Goal: Information Seeking & Learning: Check status

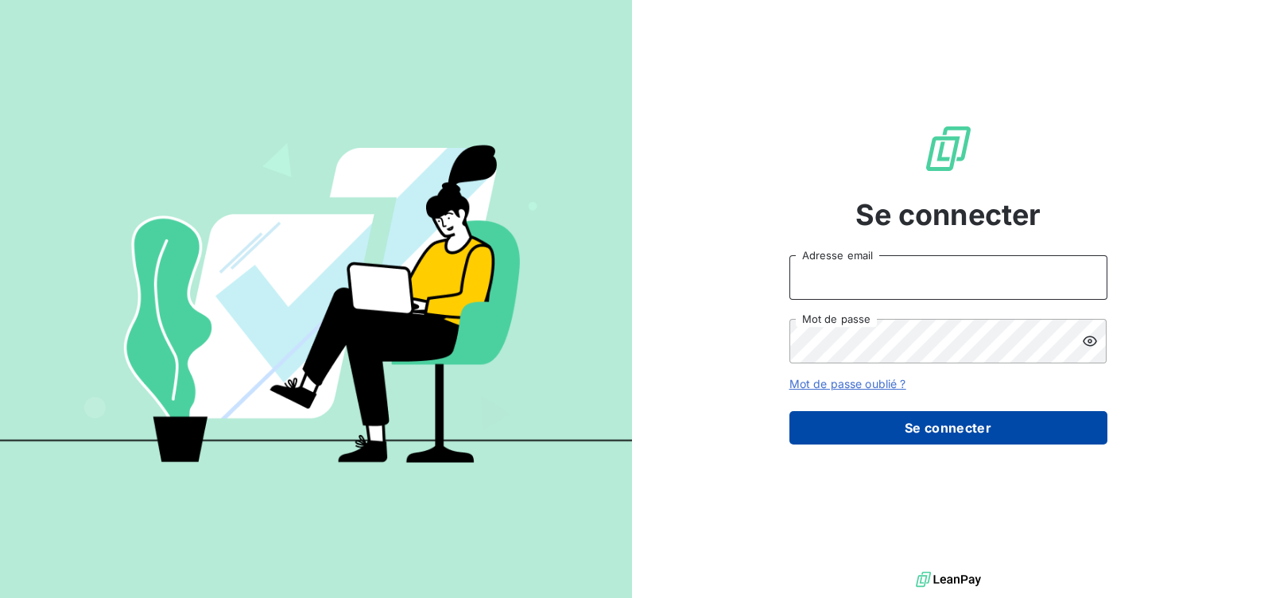
type input "[EMAIL_ADDRESS][DOMAIN_NAME]"
click at [972, 421] on button "Se connecter" at bounding box center [949, 427] width 318 height 33
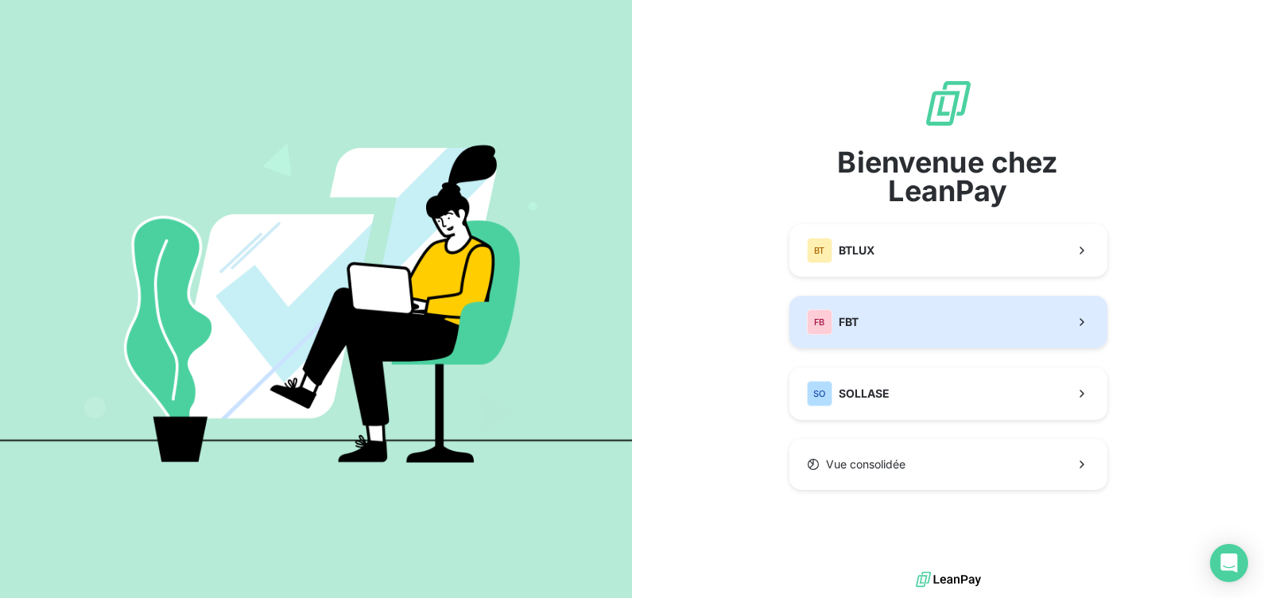
click at [933, 310] on button "FB FBT" at bounding box center [949, 322] width 318 height 52
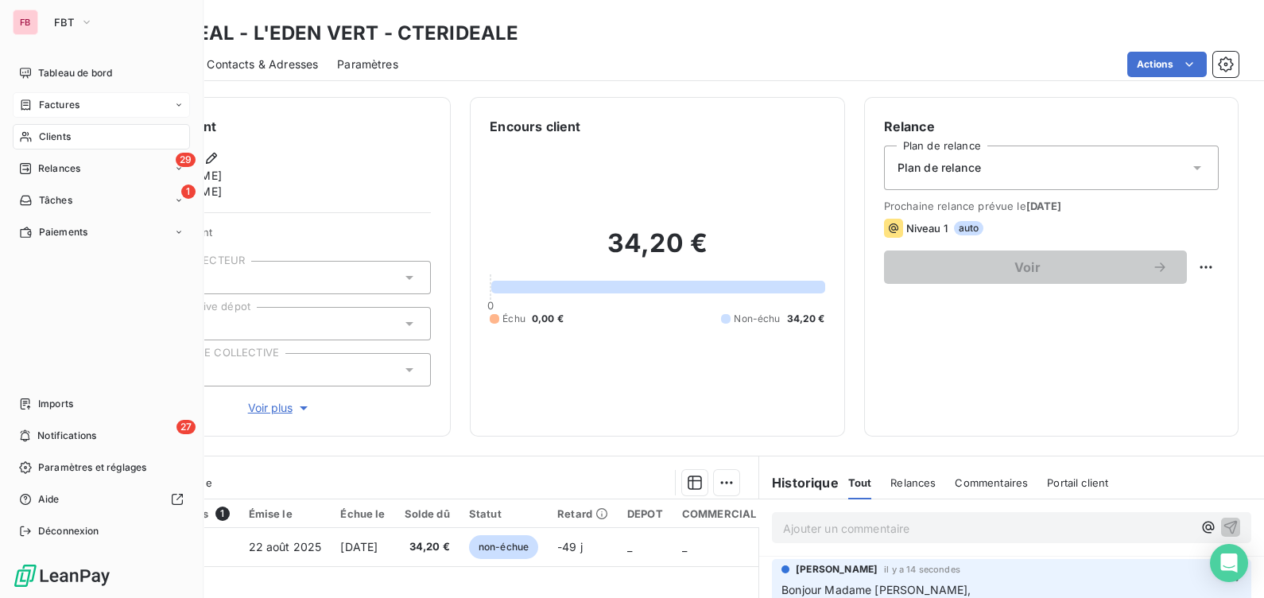
drag, startPoint x: 58, startPoint y: 143, endPoint x: 132, endPoint y: 114, distance: 79.6
click at [58, 143] on span "Clients" at bounding box center [55, 137] width 32 height 14
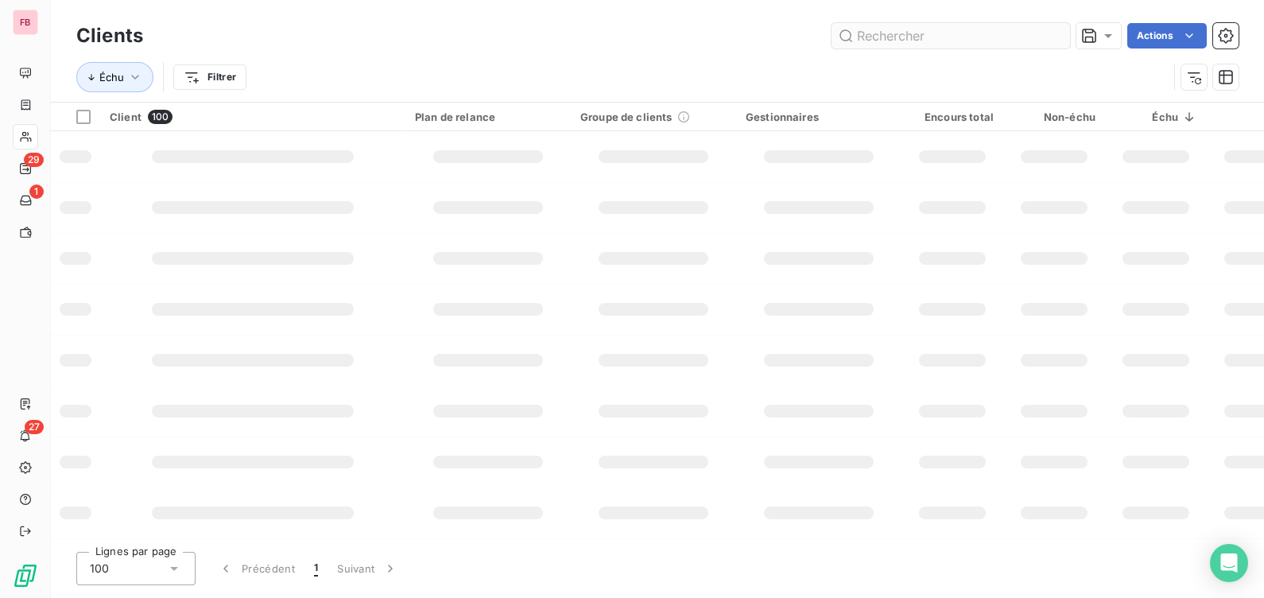
click at [891, 37] on input "text" at bounding box center [951, 35] width 239 height 25
type input "eiffage"
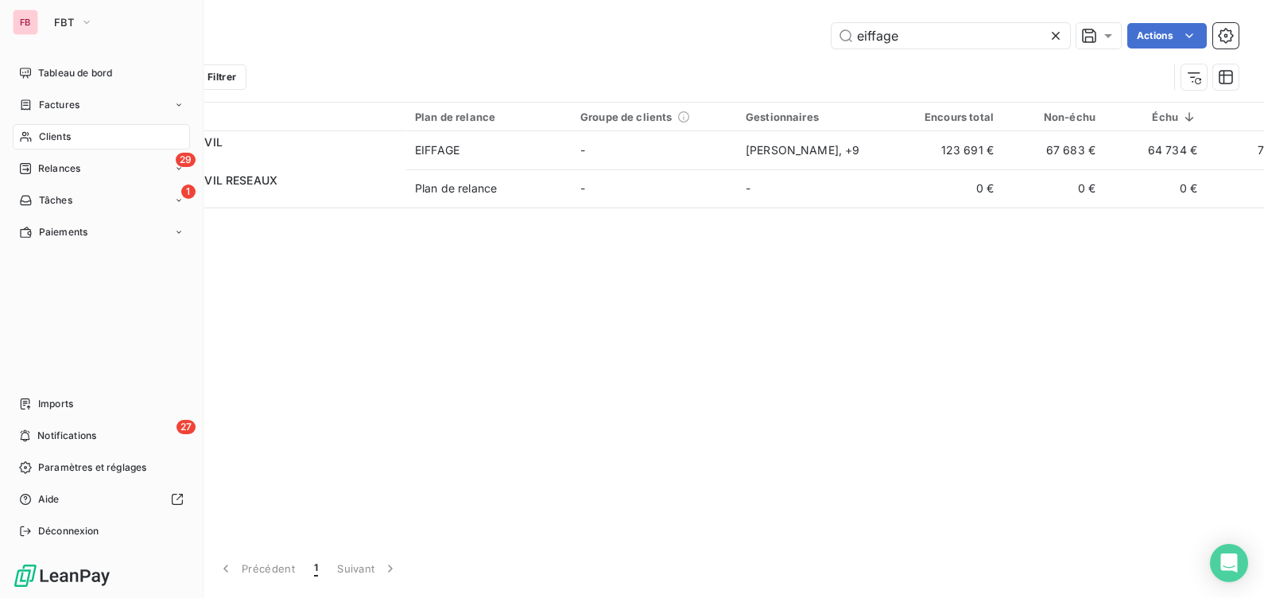
click at [53, 127] on div "Clients" at bounding box center [101, 136] width 177 height 25
drag, startPoint x: 59, startPoint y: 103, endPoint x: 108, endPoint y: 95, distance: 49.9
click at [60, 103] on span "Factures" at bounding box center [59, 105] width 41 height 14
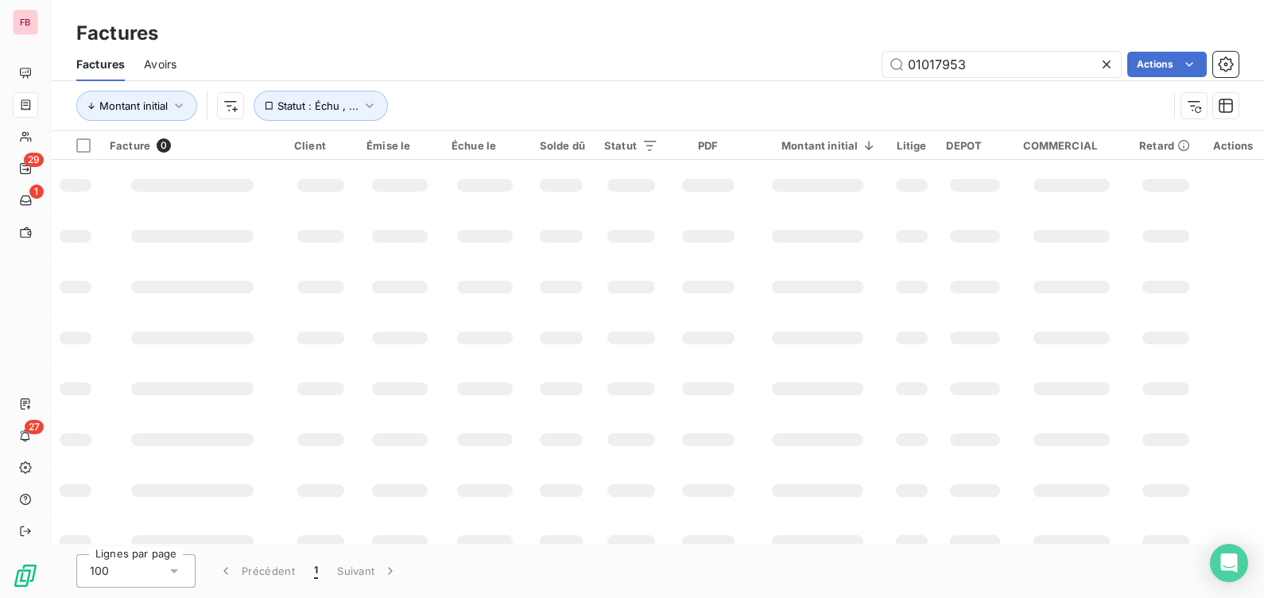
drag, startPoint x: 1037, startPoint y: 68, endPoint x: 658, endPoint y: 60, distance: 378.5
click at [658, 60] on div "01017953 Actions" at bounding box center [717, 64] width 1043 height 25
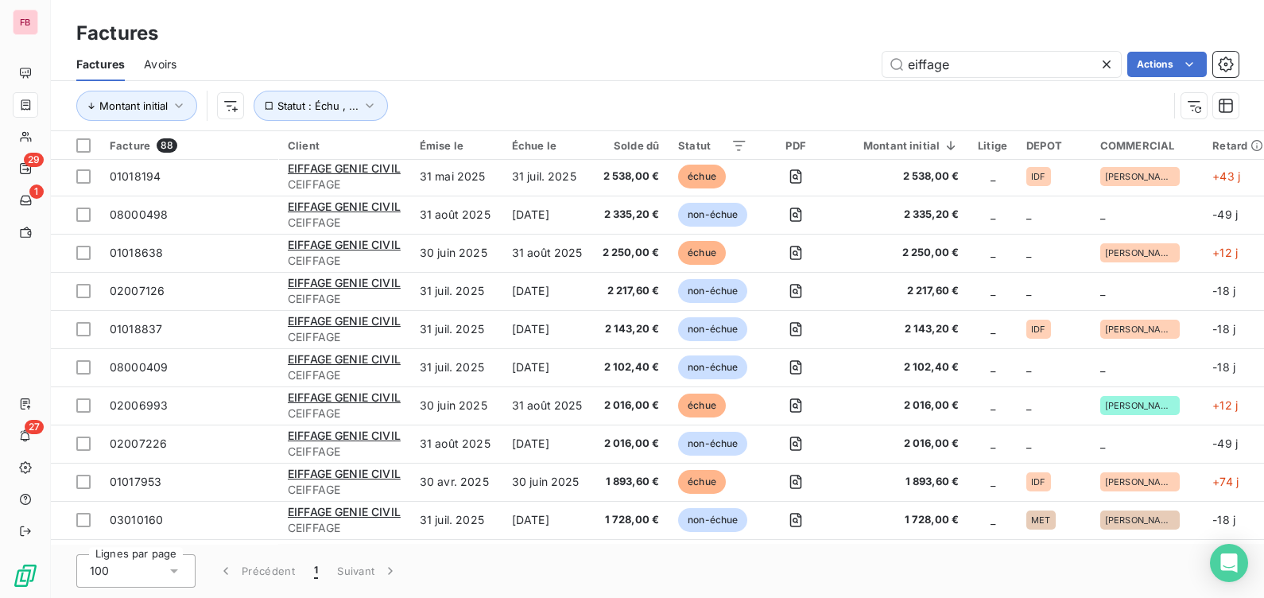
scroll to position [695, 0]
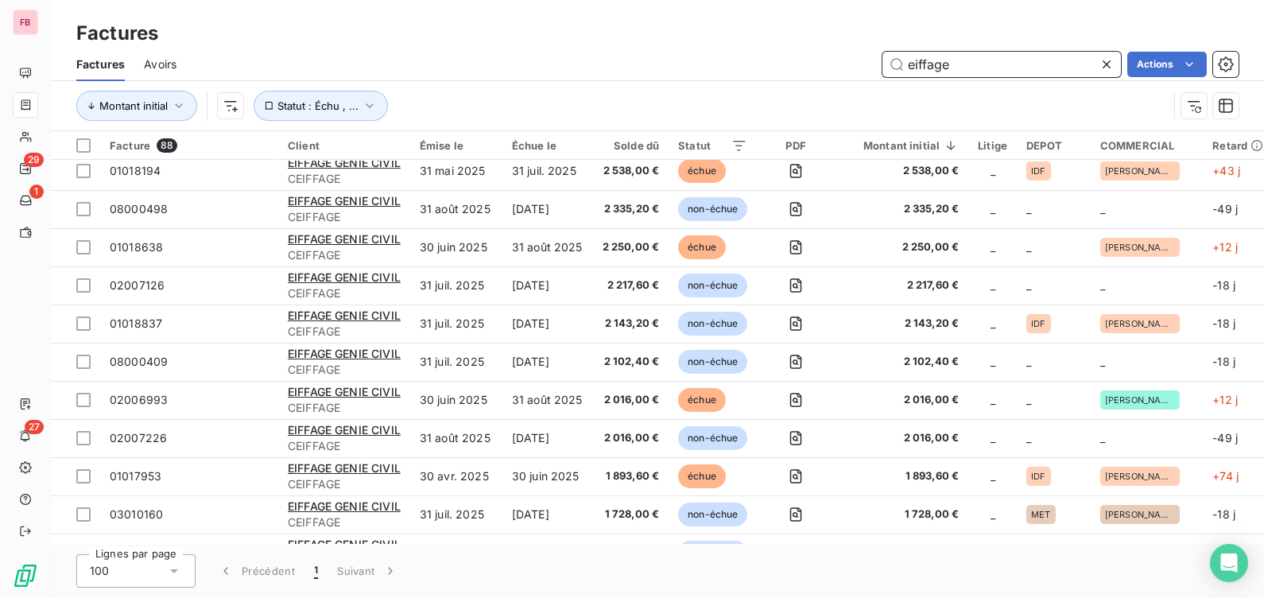
drag, startPoint x: 812, startPoint y: 66, endPoint x: 795, endPoint y: 64, distance: 16.9
click at [795, 64] on div "eiffage Actions" at bounding box center [717, 64] width 1043 height 25
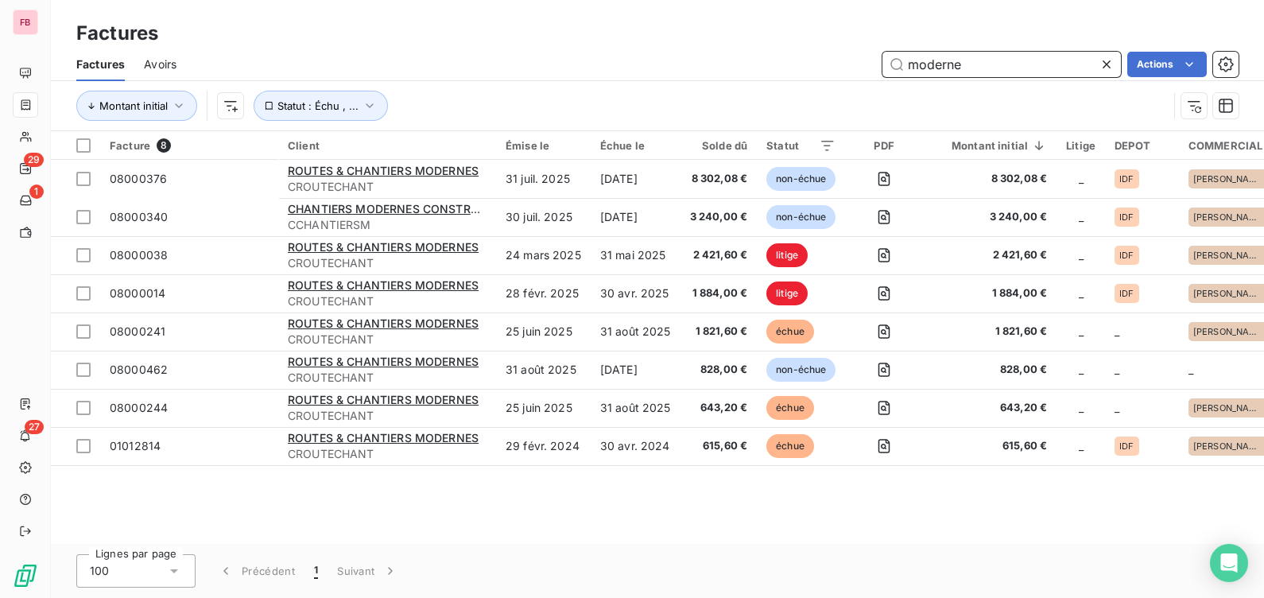
scroll to position [0, 0]
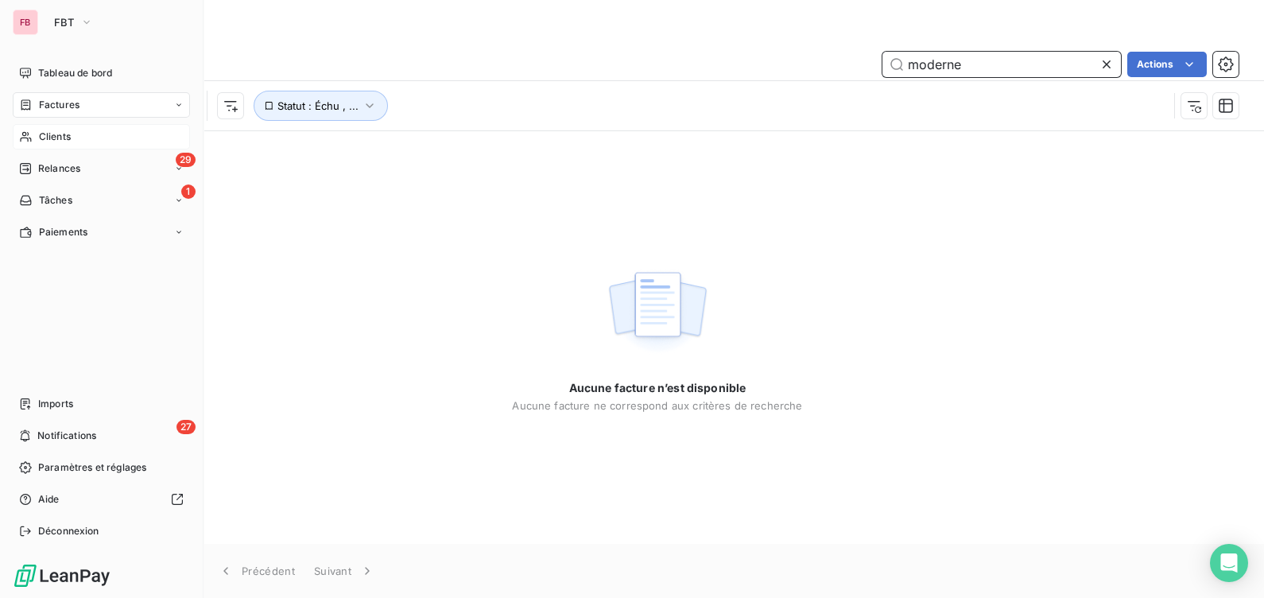
type input "moderne"
click at [74, 135] on div "Clients" at bounding box center [101, 136] width 177 height 25
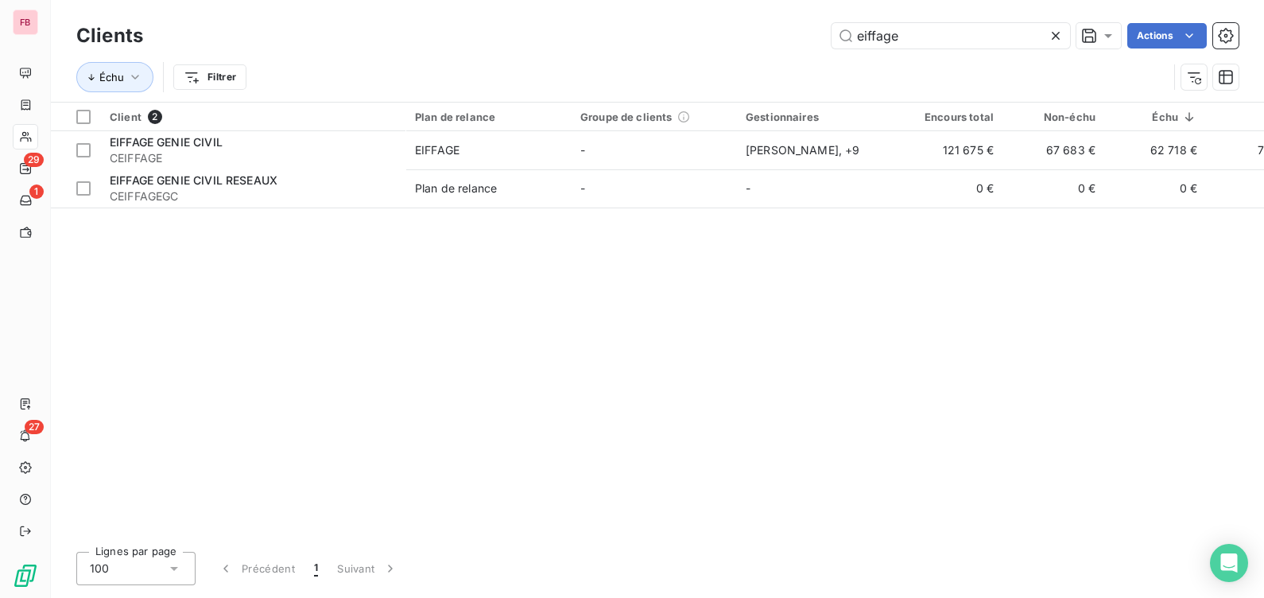
drag, startPoint x: 933, startPoint y: 37, endPoint x: 721, endPoint y: 33, distance: 211.6
click at [721, 33] on div "eiffage Actions" at bounding box center [700, 35] width 1077 height 25
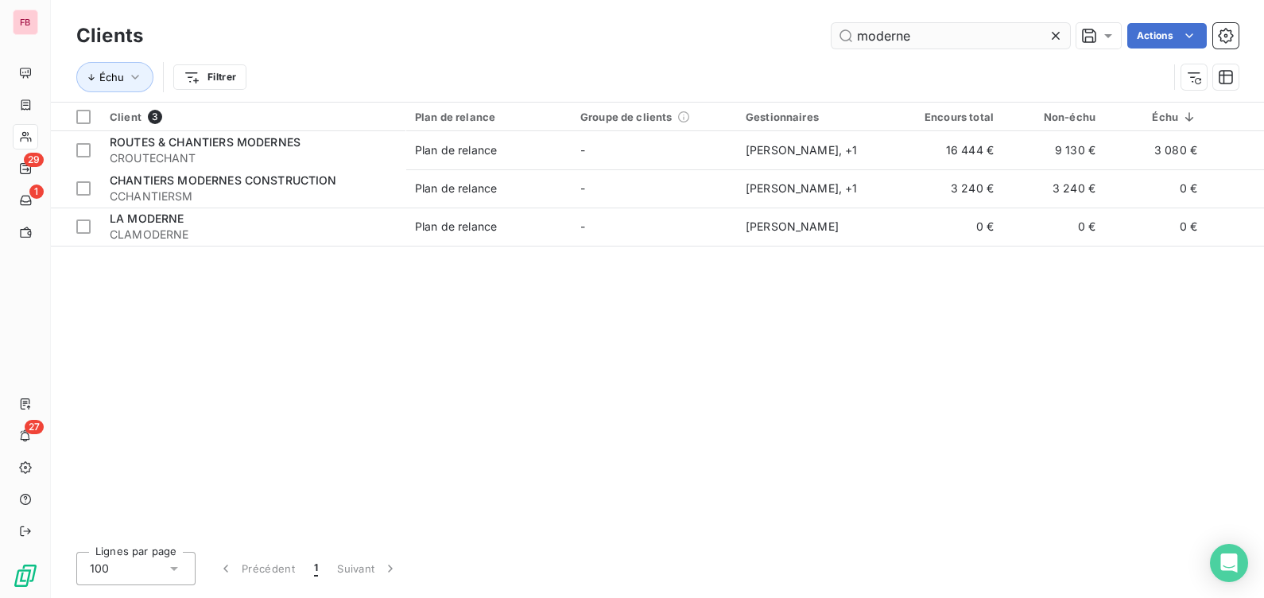
drag, startPoint x: 970, startPoint y: 21, endPoint x: 858, endPoint y: 33, distance: 112.7
click at [727, 30] on div "Clients moderne Actions" at bounding box center [657, 35] width 1162 height 33
click at [989, 44] on input "moderne" at bounding box center [951, 35] width 239 height 25
drag, startPoint x: 946, startPoint y: 43, endPoint x: 703, endPoint y: 38, distance: 243.3
click at [703, 38] on div "moderne Actions" at bounding box center [700, 35] width 1077 height 25
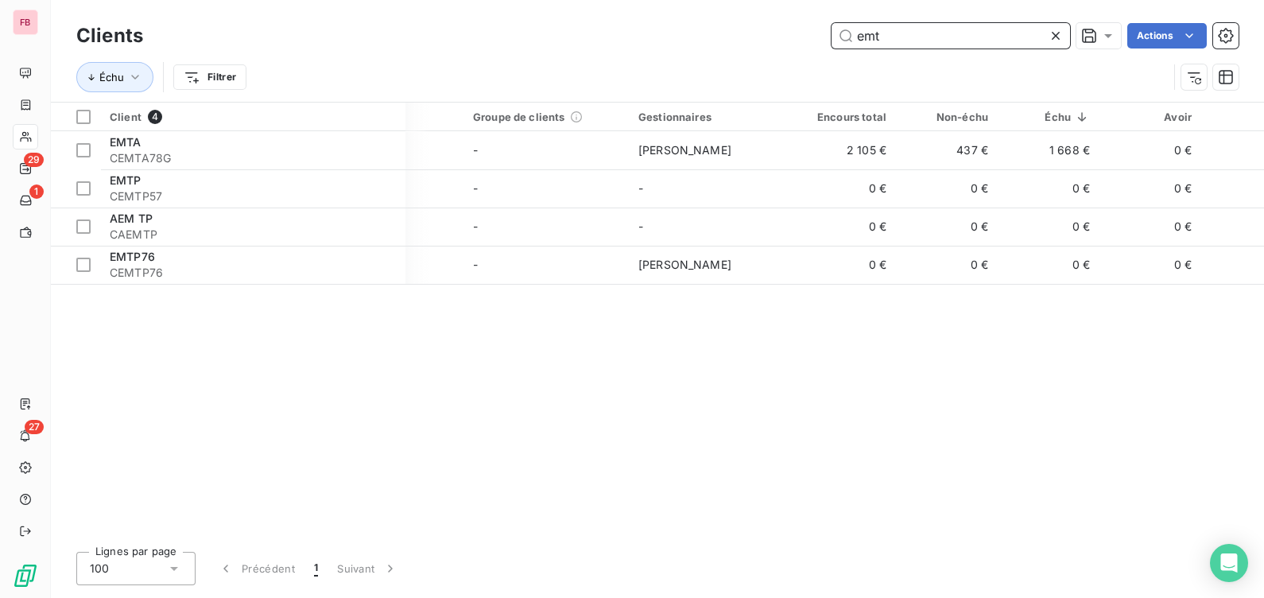
scroll to position [0, 178]
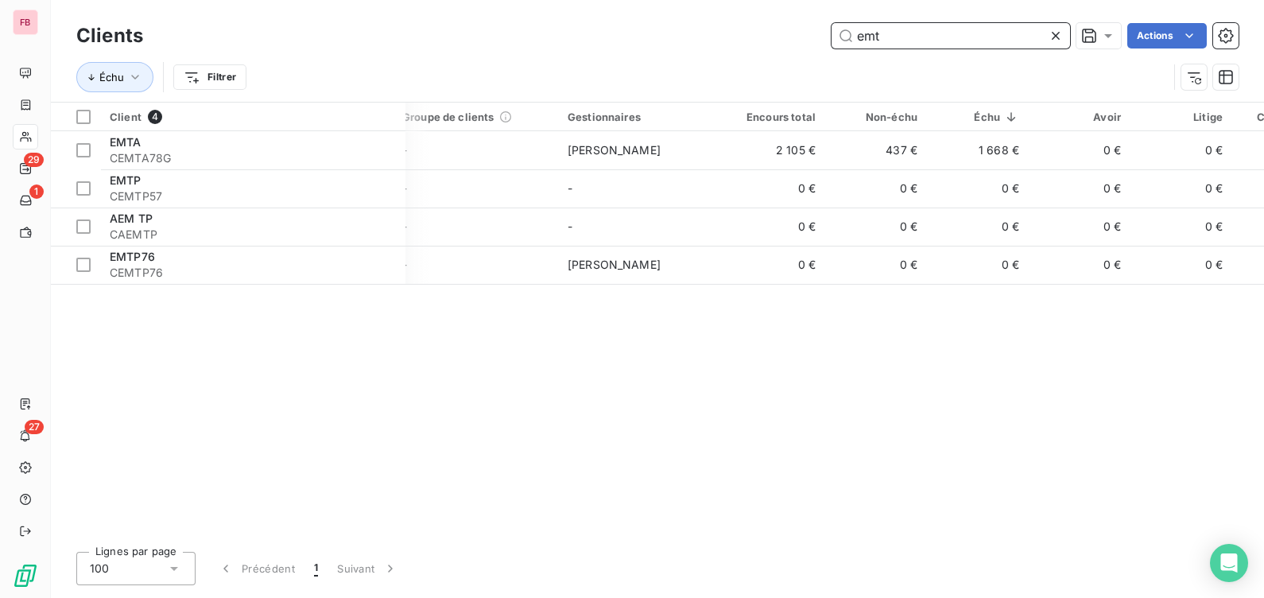
drag, startPoint x: 692, startPoint y: 23, endPoint x: 672, endPoint y: 26, distance: 20.1
click at [668, 26] on div "emt Actions" at bounding box center [700, 35] width 1077 height 25
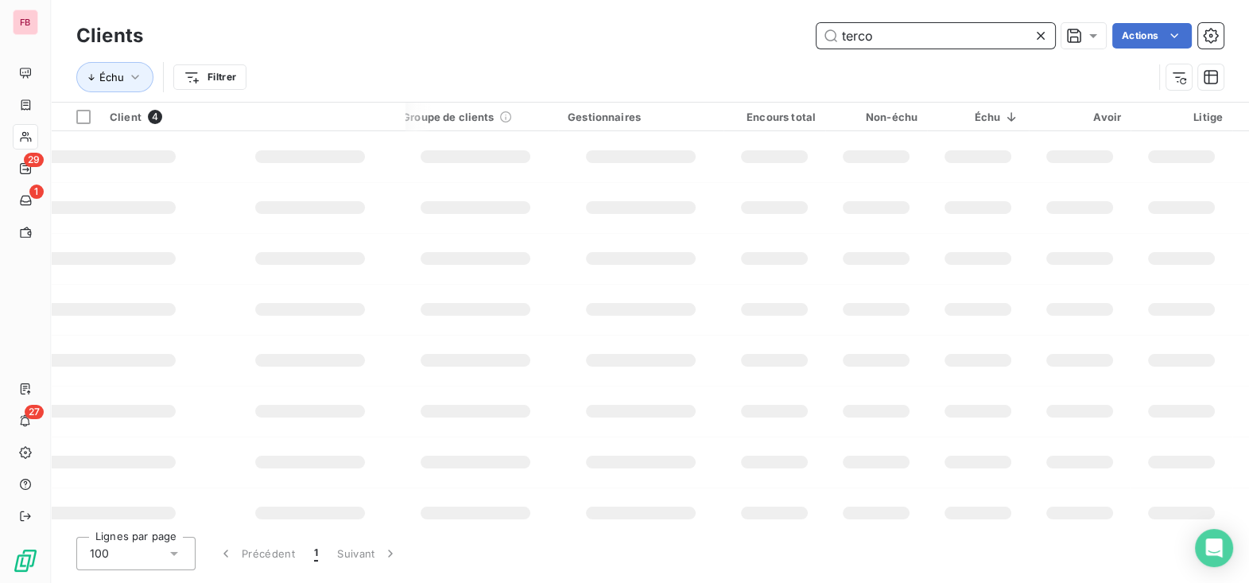
type input "terco"
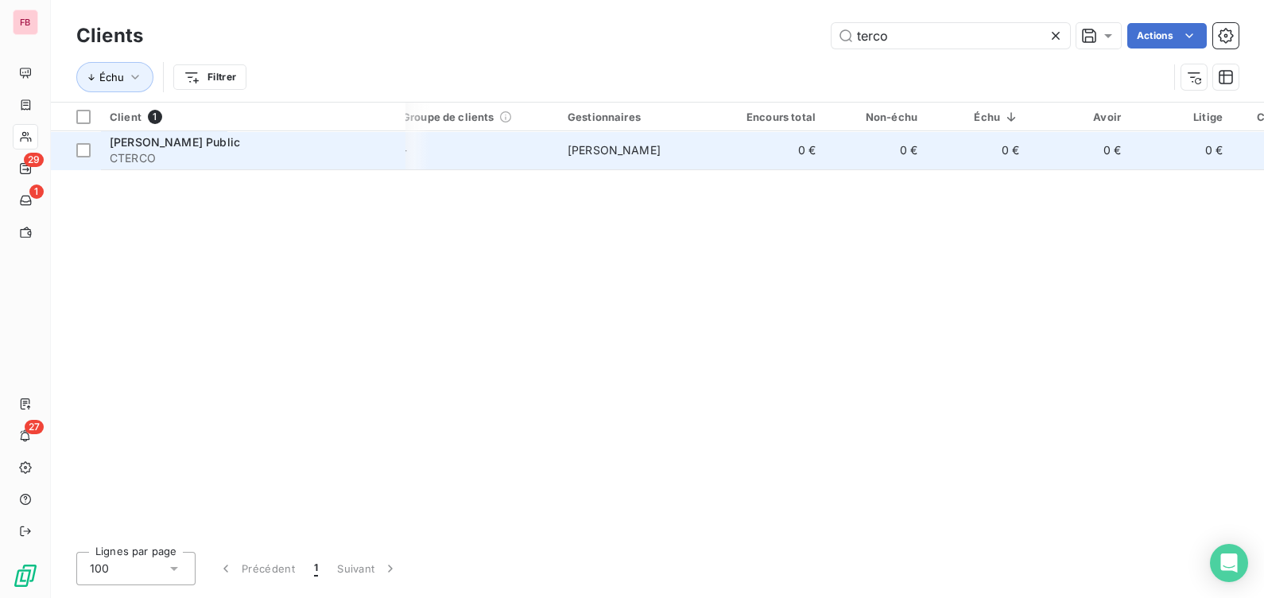
click at [219, 142] on span "[PERSON_NAME] Public" at bounding box center [175, 142] width 130 height 14
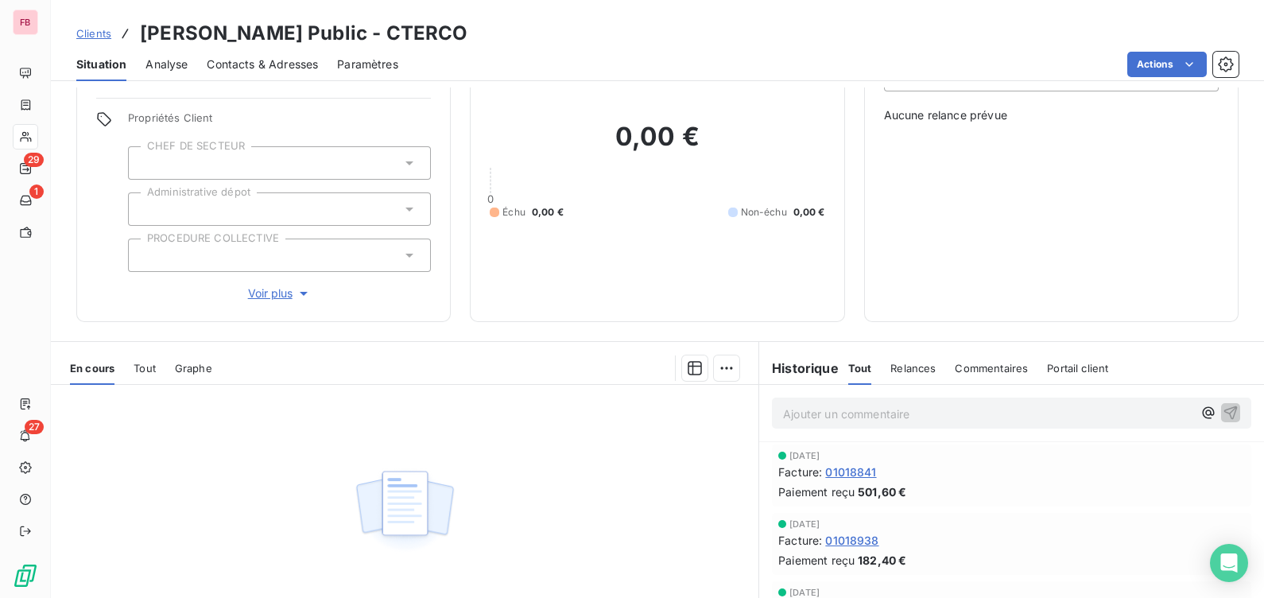
scroll to position [99, 0]
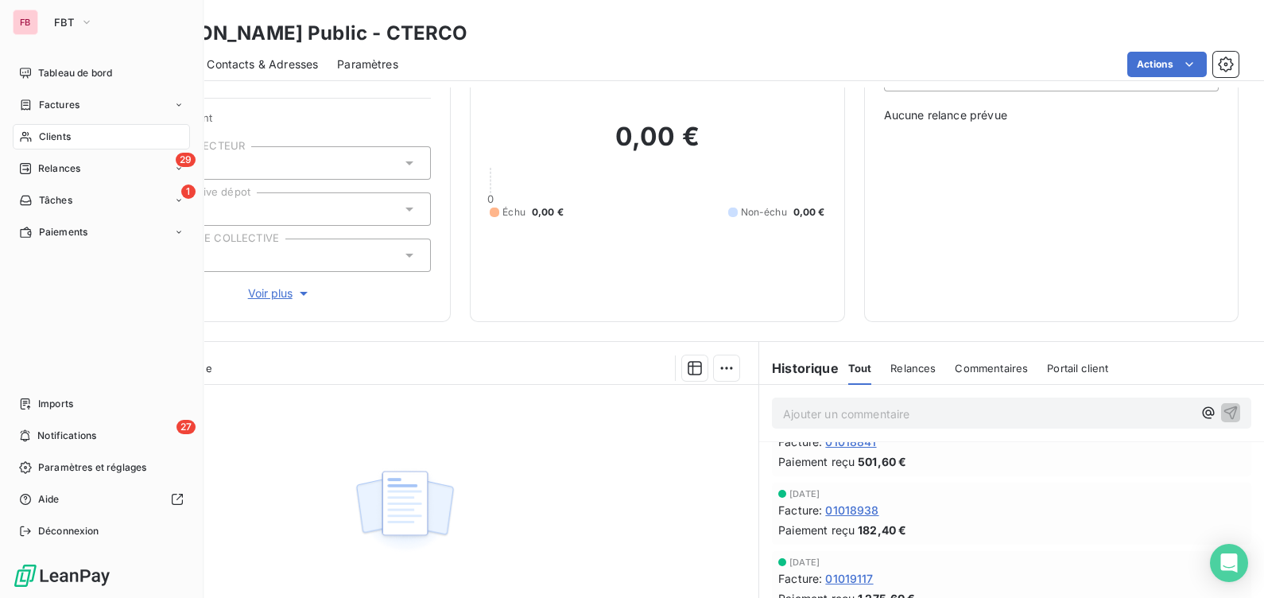
drag, startPoint x: 67, startPoint y: 124, endPoint x: 87, endPoint y: 125, distance: 20.7
click at [68, 125] on div "Clients" at bounding box center [101, 136] width 177 height 25
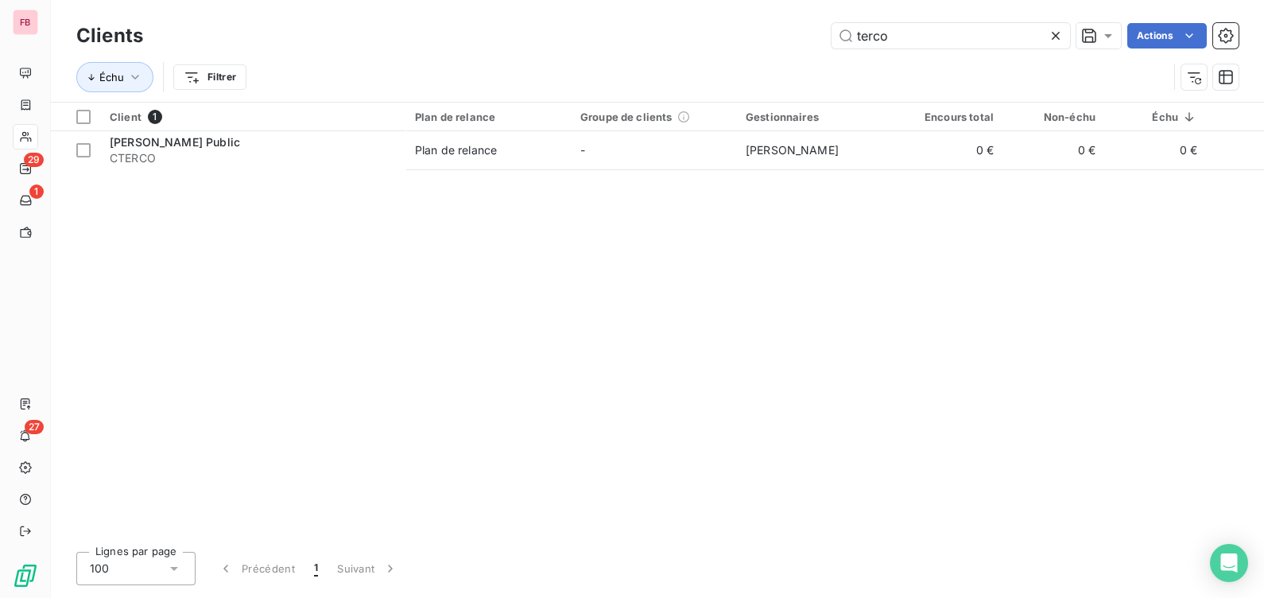
click at [702, 37] on div "terco Actions" at bounding box center [700, 35] width 1077 height 25
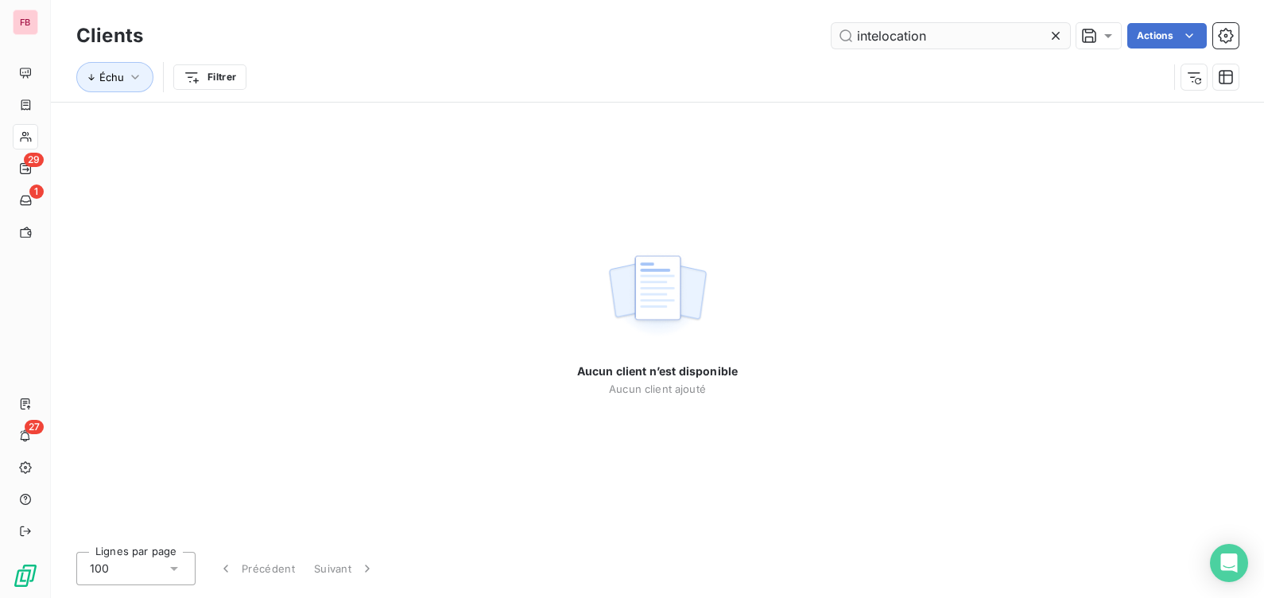
click at [876, 33] on input "intelocation" at bounding box center [951, 35] width 239 height 25
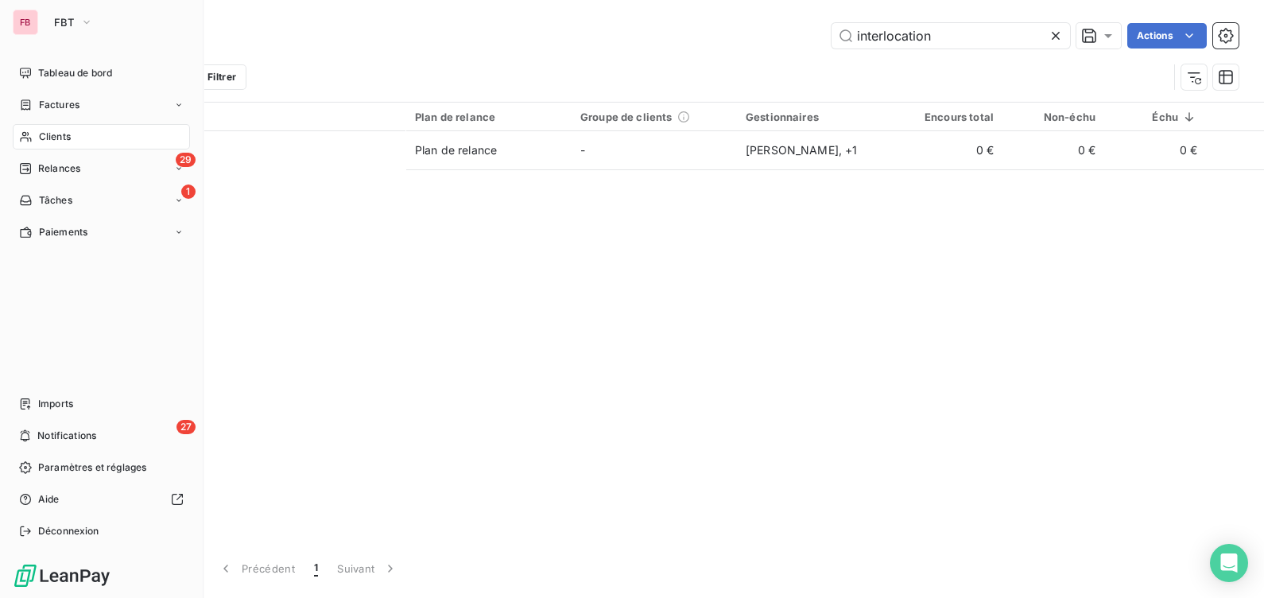
drag, startPoint x: 37, startPoint y: 135, endPoint x: 123, endPoint y: 121, distance: 87.1
click at [40, 138] on div "Clients" at bounding box center [101, 136] width 177 height 25
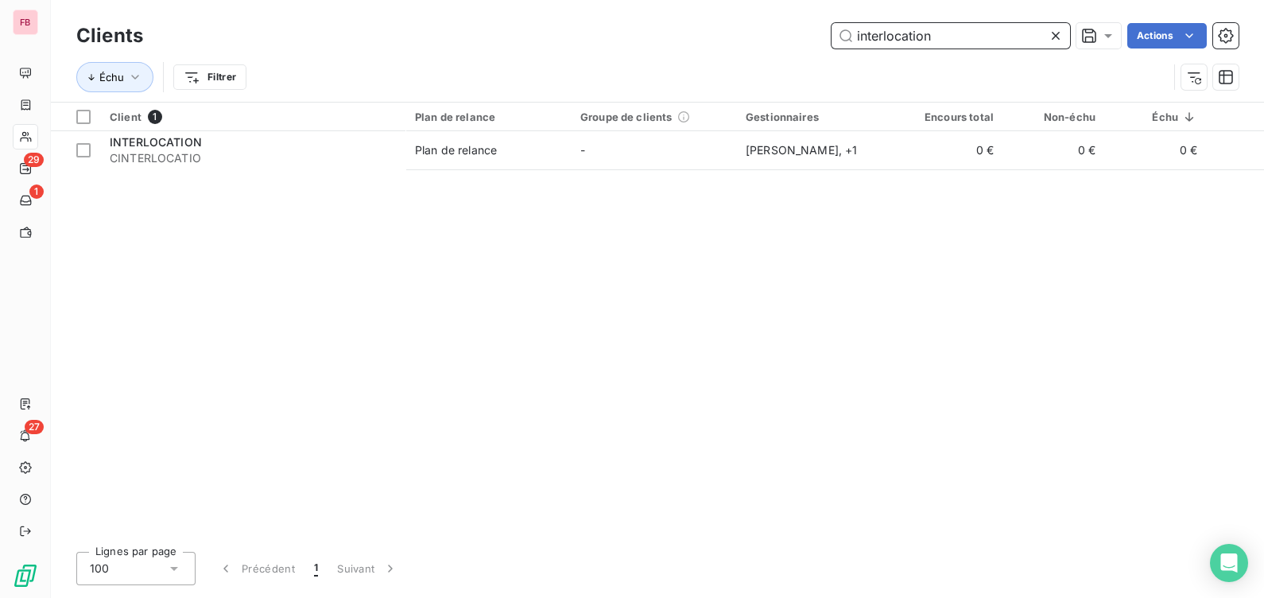
drag, startPoint x: 960, startPoint y: 37, endPoint x: 631, endPoint y: 17, distance: 330.6
click at [631, 17] on div "Clients interlocation Actions Échu Filtrer" at bounding box center [657, 51] width 1213 height 102
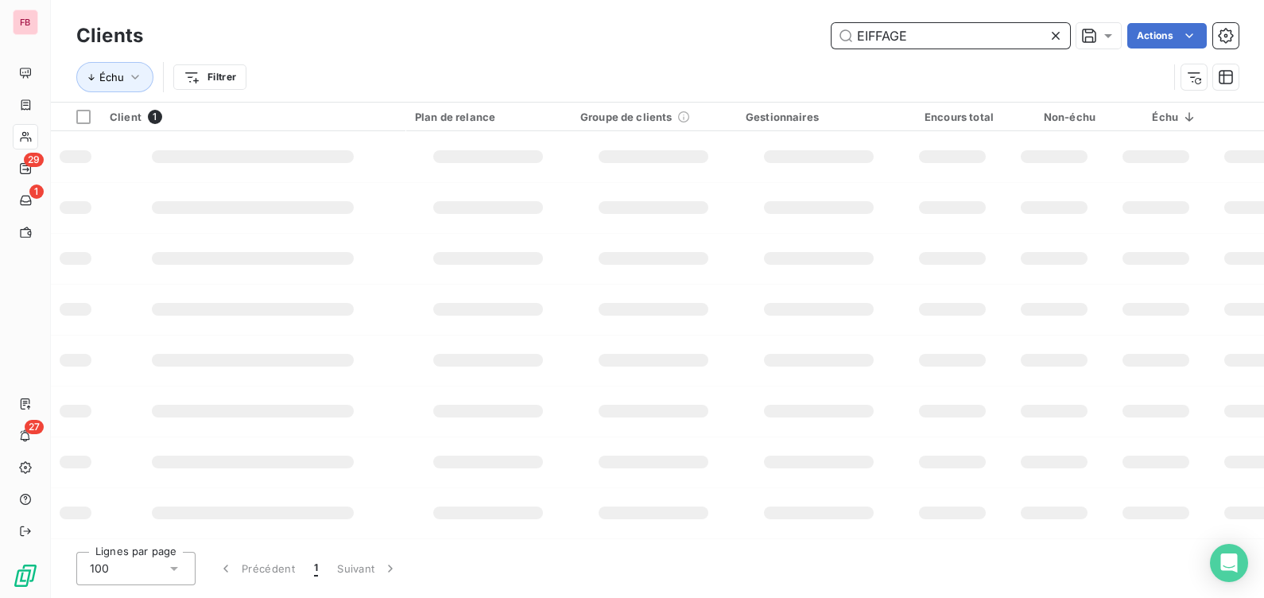
type input "EIFFAGE"
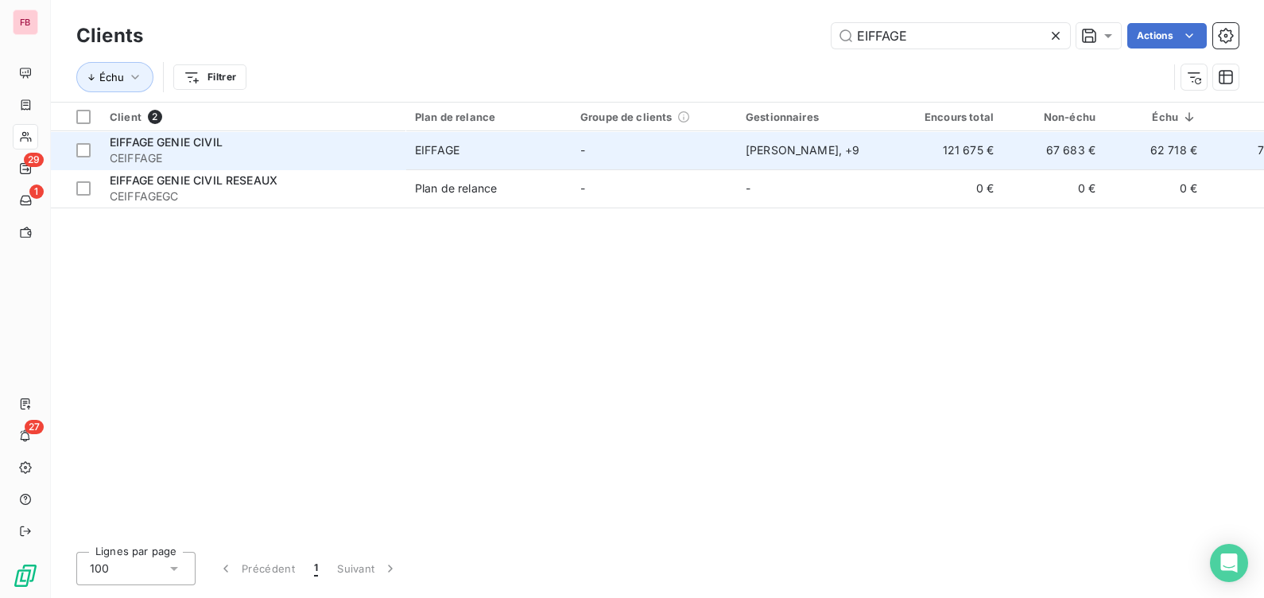
click at [850, 167] on td "[PERSON_NAME] , + 9" at bounding box center [818, 150] width 165 height 38
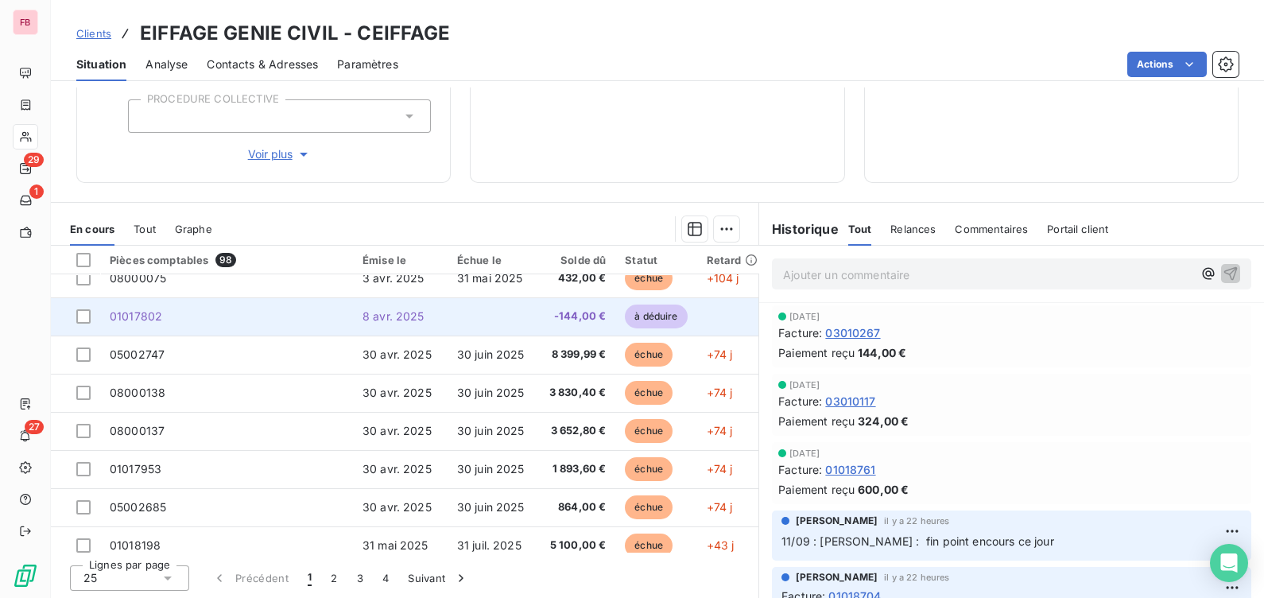
scroll to position [285, 0]
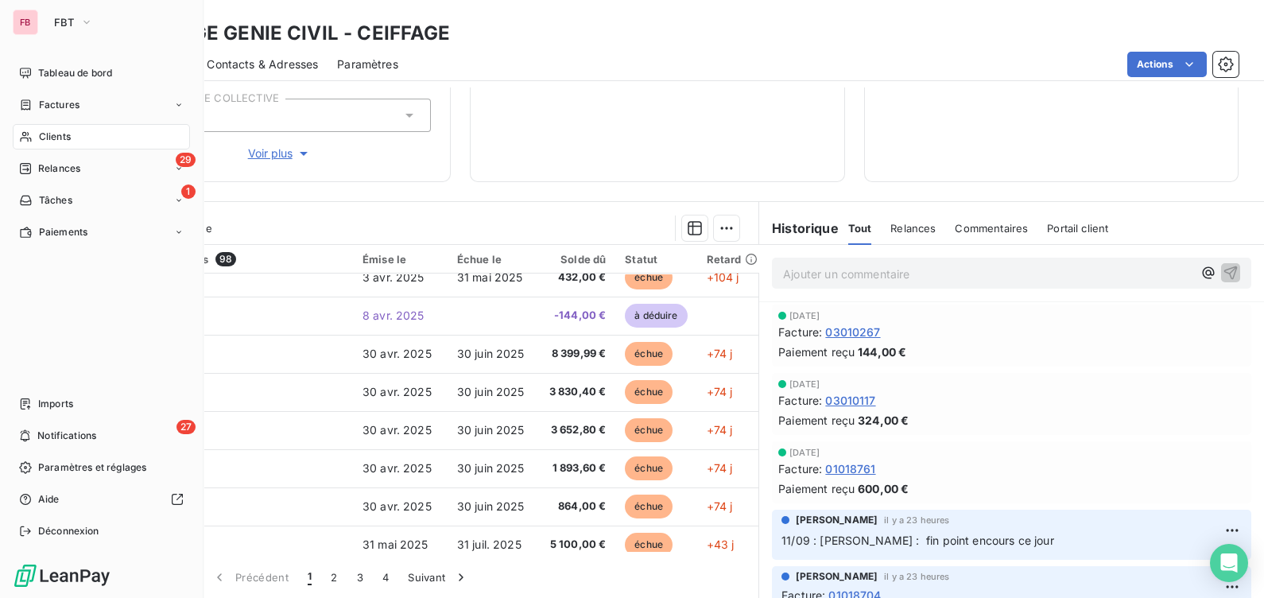
click at [66, 136] on span "Clients" at bounding box center [55, 137] width 32 height 14
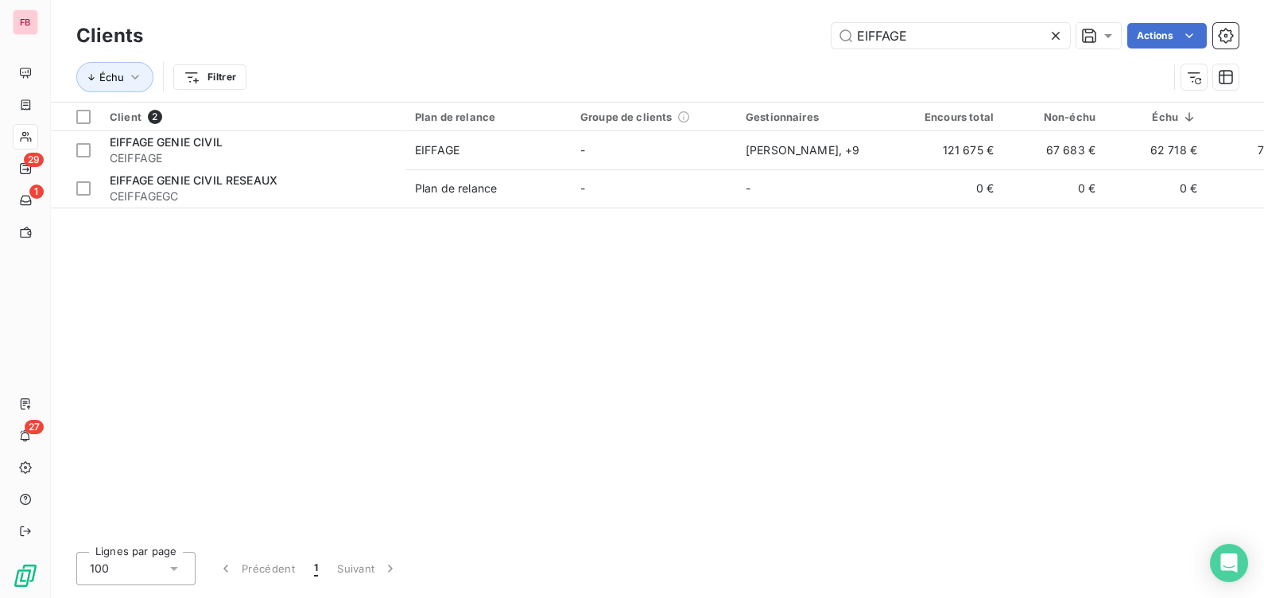
drag, startPoint x: 923, startPoint y: 28, endPoint x: 687, endPoint y: 6, distance: 237.2
click at [687, 6] on div "Clients EIFFAGE Actions Échu Filtrer" at bounding box center [657, 51] width 1213 height 102
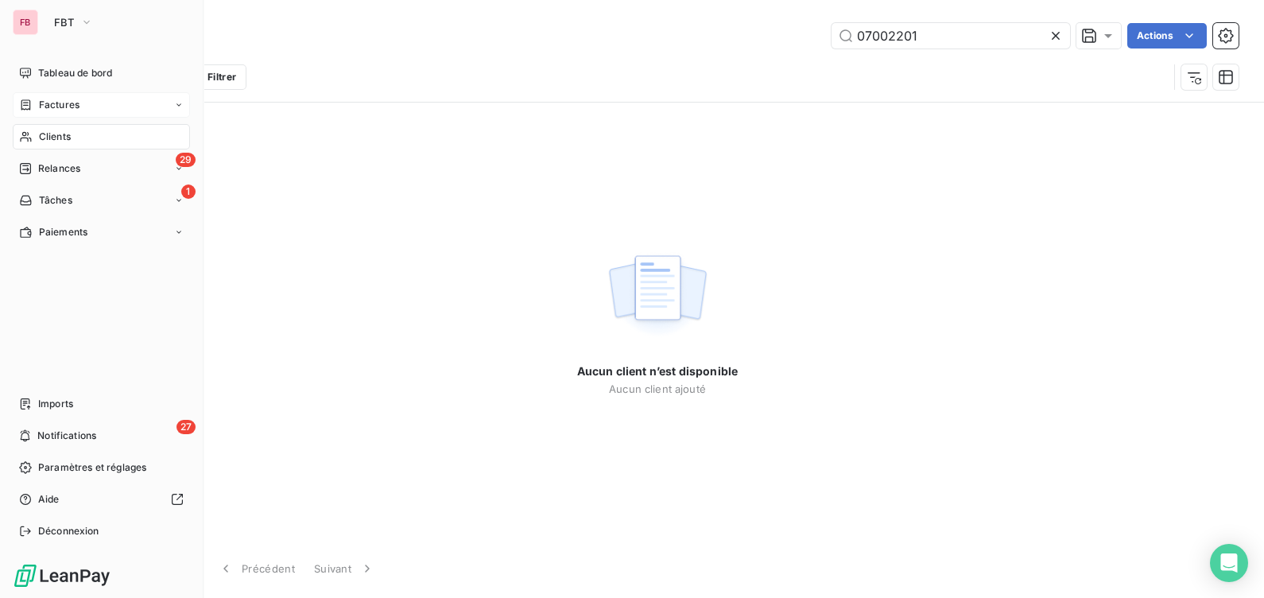
type input "07002201"
click at [46, 106] on span "Factures" at bounding box center [59, 105] width 41 height 14
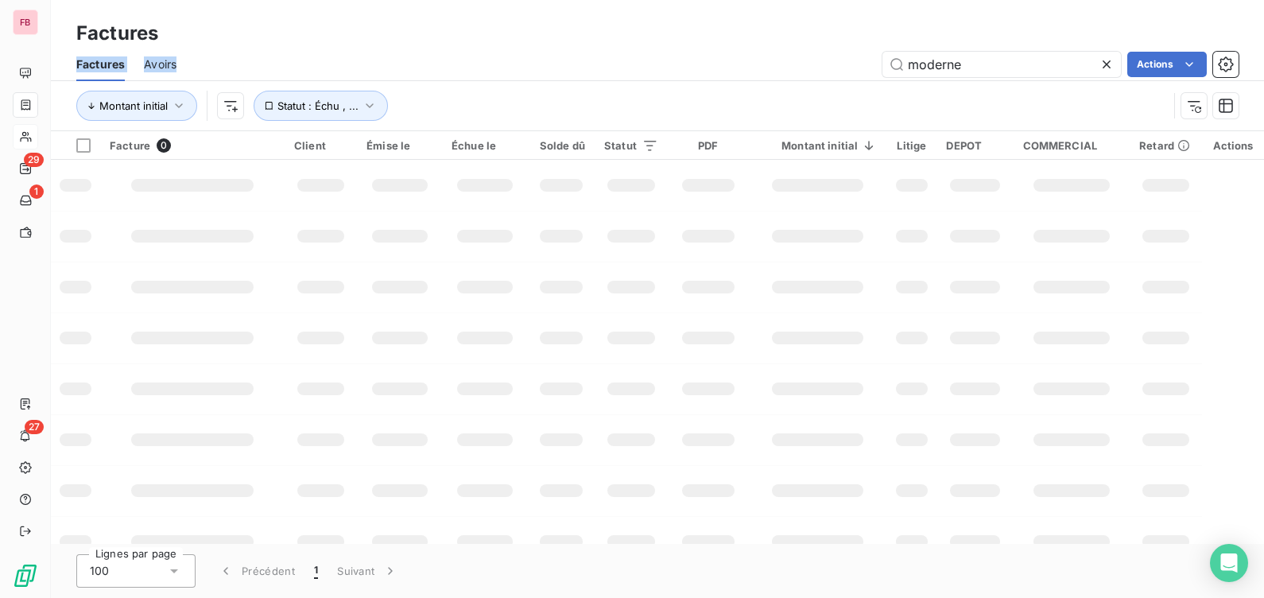
drag, startPoint x: 918, startPoint y: 52, endPoint x: 872, endPoint y: 48, distance: 45.5
click at [855, 47] on div "Factures Factures Avoirs moderne Actions Montant initial Statut : Échu , ..." at bounding box center [657, 65] width 1213 height 131
drag, startPoint x: 918, startPoint y: 60, endPoint x: 773, endPoint y: 44, distance: 145.6
click at [773, 44] on div "Factures Factures Avoirs moderne Actions Montant initial Statut : Échu , ..." at bounding box center [657, 65] width 1213 height 131
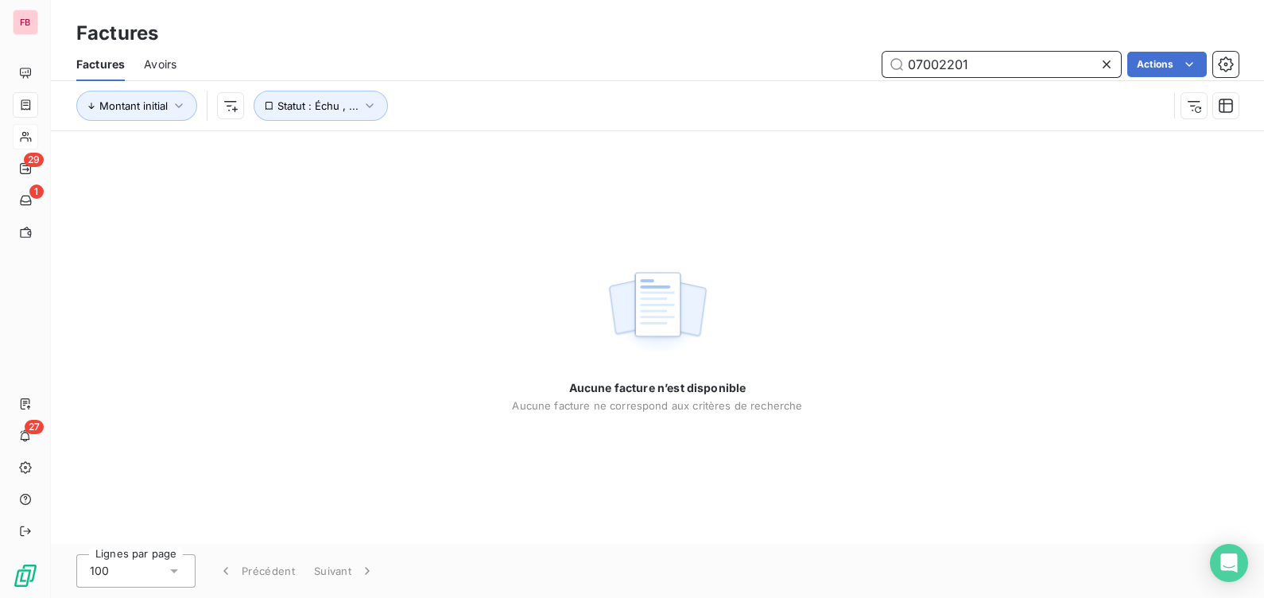
type input "07002201"
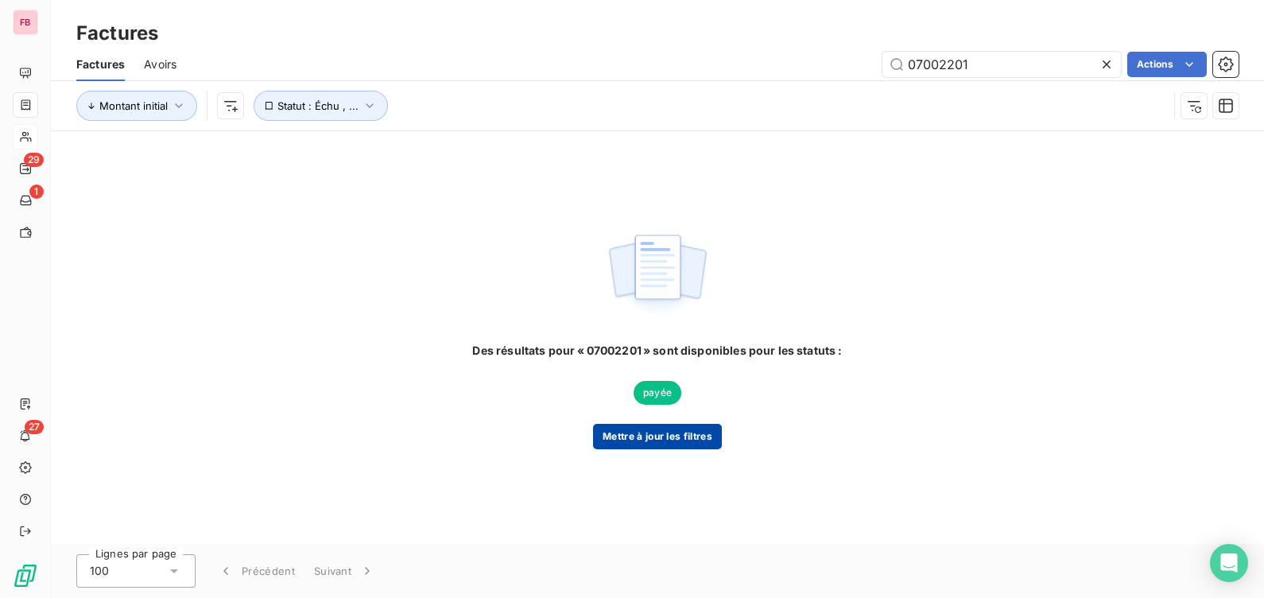
click at [611, 435] on button "Mettre à jour les filtres" at bounding box center [657, 436] width 129 height 25
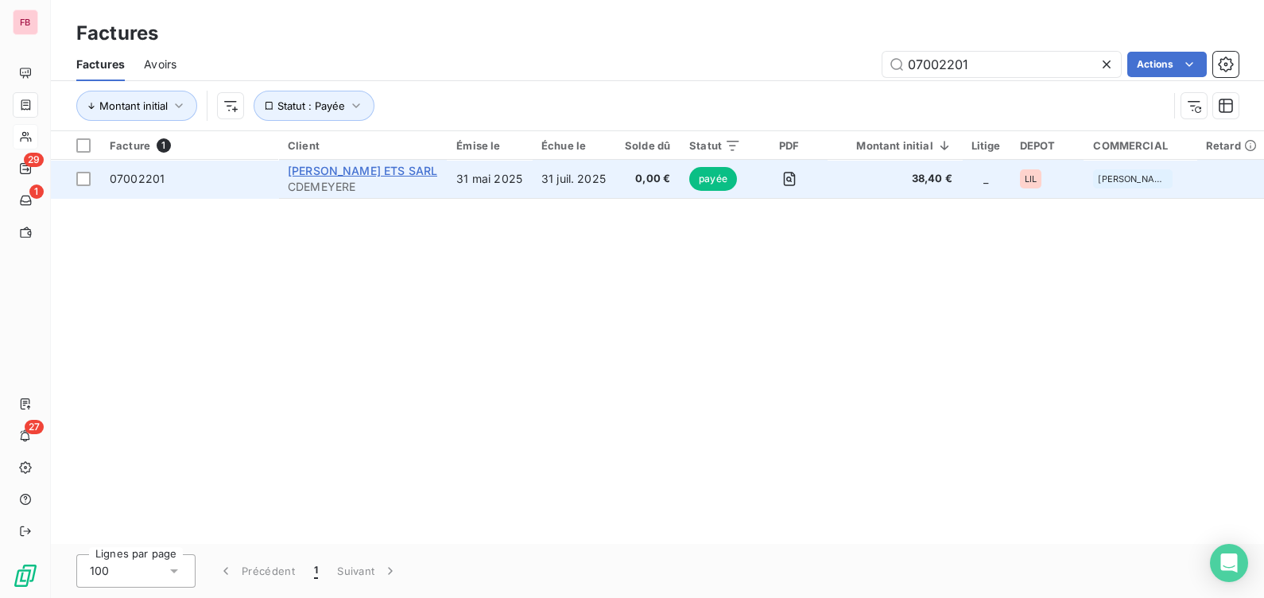
click at [378, 168] on span "[PERSON_NAME] ETS SARL" at bounding box center [362, 171] width 149 height 14
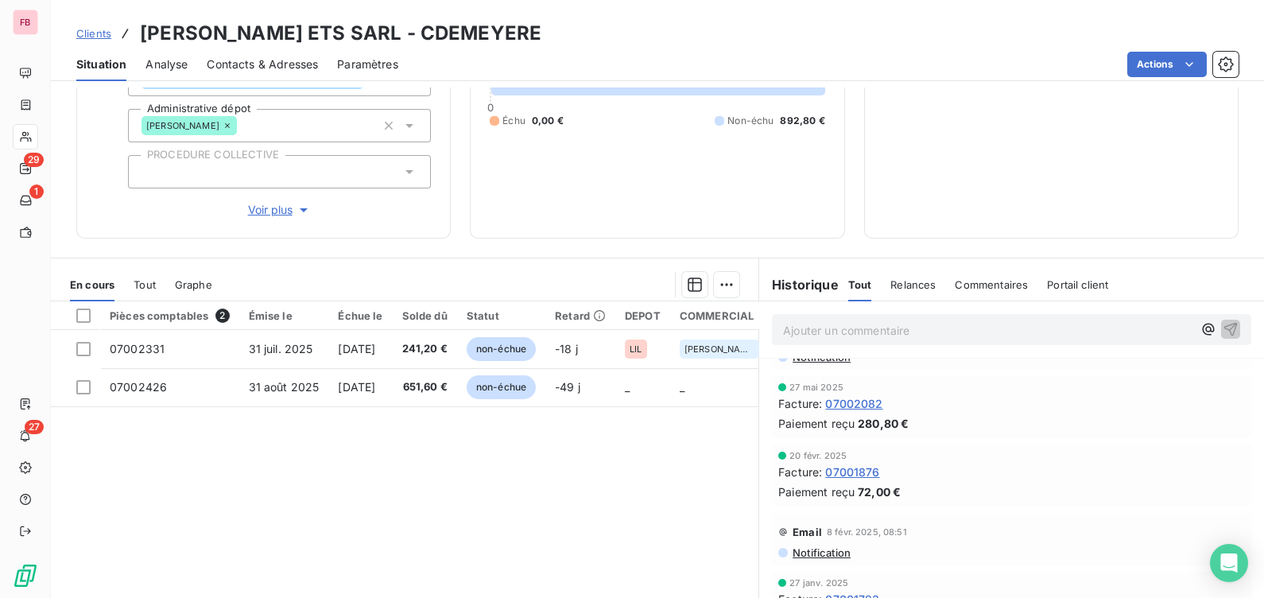
scroll to position [298, 0]
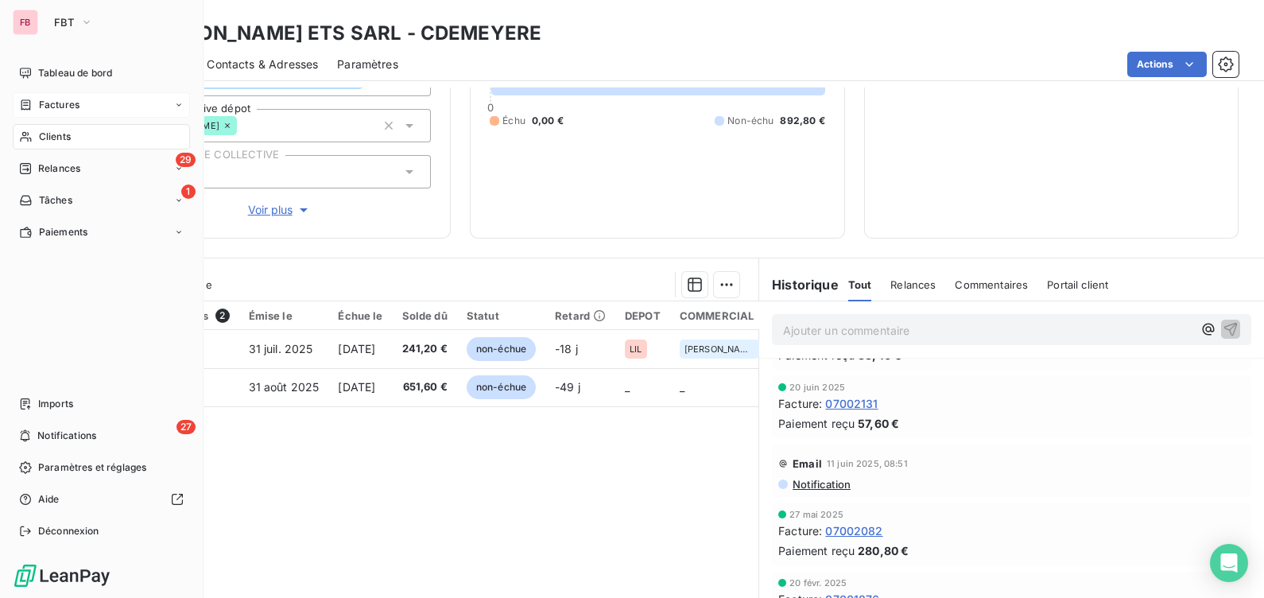
click at [40, 99] on div "Factures" at bounding box center [101, 104] width 177 height 25
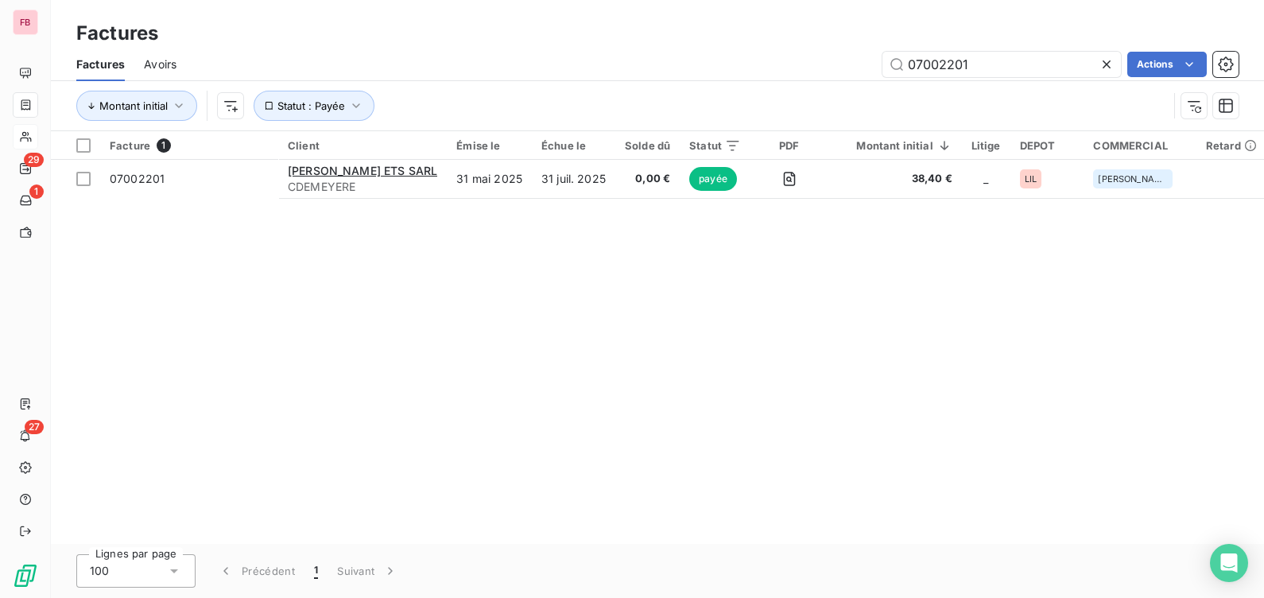
drag, startPoint x: 997, startPoint y: 64, endPoint x: 822, endPoint y: 59, distance: 175.0
click at [819, 61] on div "07002201 Actions" at bounding box center [717, 64] width 1043 height 25
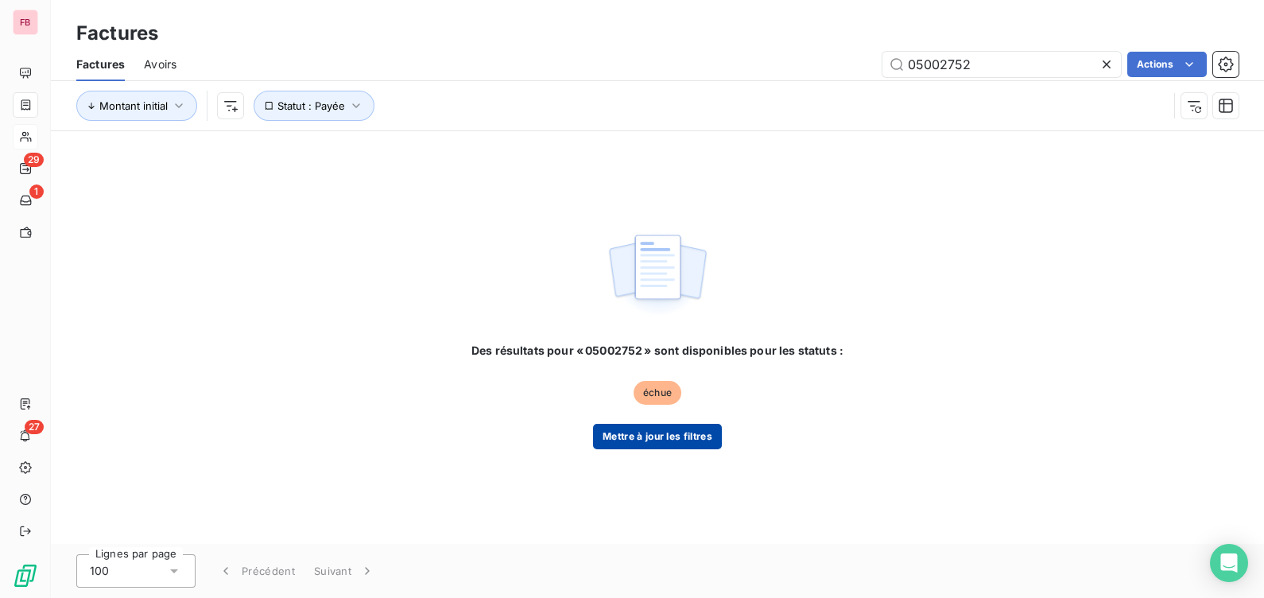
click at [685, 447] on button "Mettre à jour les filtres" at bounding box center [657, 436] width 129 height 25
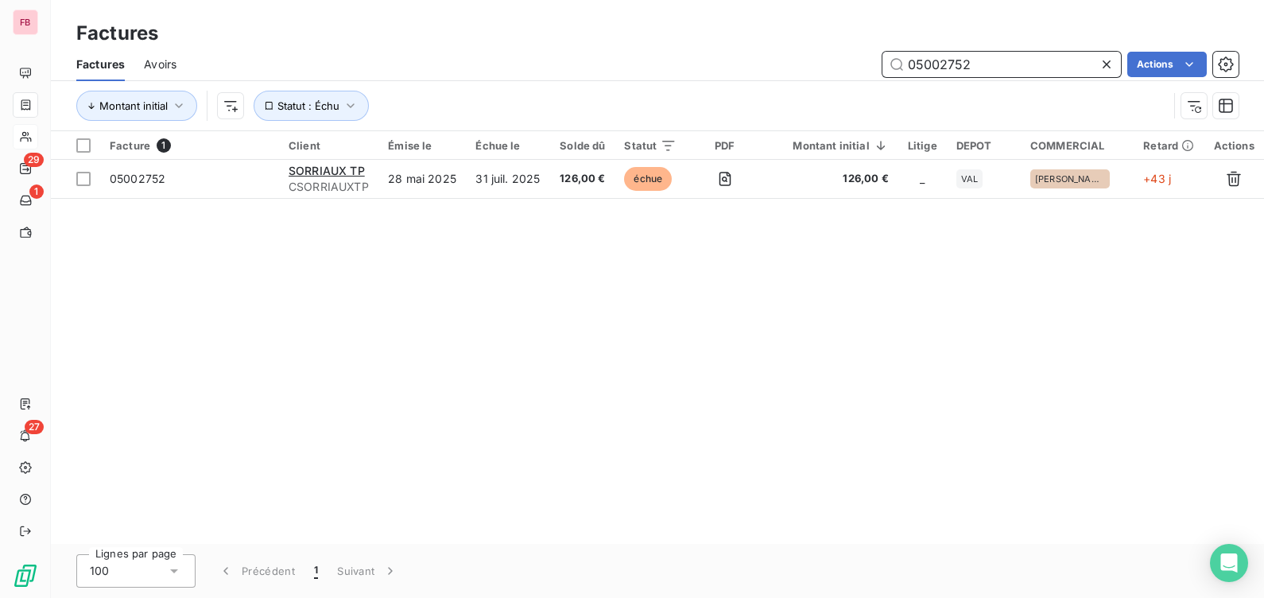
drag, startPoint x: 845, startPoint y: 68, endPoint x: 643, endPoint y: 63, distance: 202.0
click at [643, 63] on div "05002752 Actions" at bounding box center [717, 64] width 1043 height 25
drag, startPoint x: 998, startPoint y: 74, endPoint x: 696, endPoint y: 52, distance: 303.0
click at [696, 52] on div "MATRA Actions" at bounding box center [717, 64] width 1043 height 25
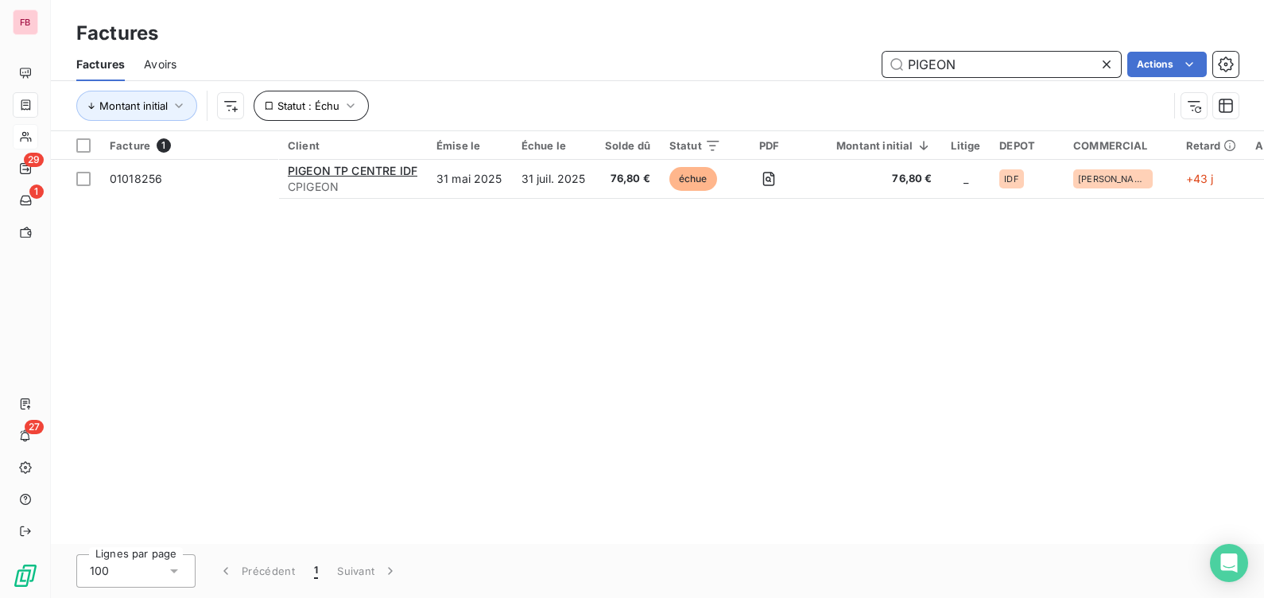
type input "PIGEON"
click at [343, 100] on icon "button" at bounding box center [351, 106] width 16 height 16
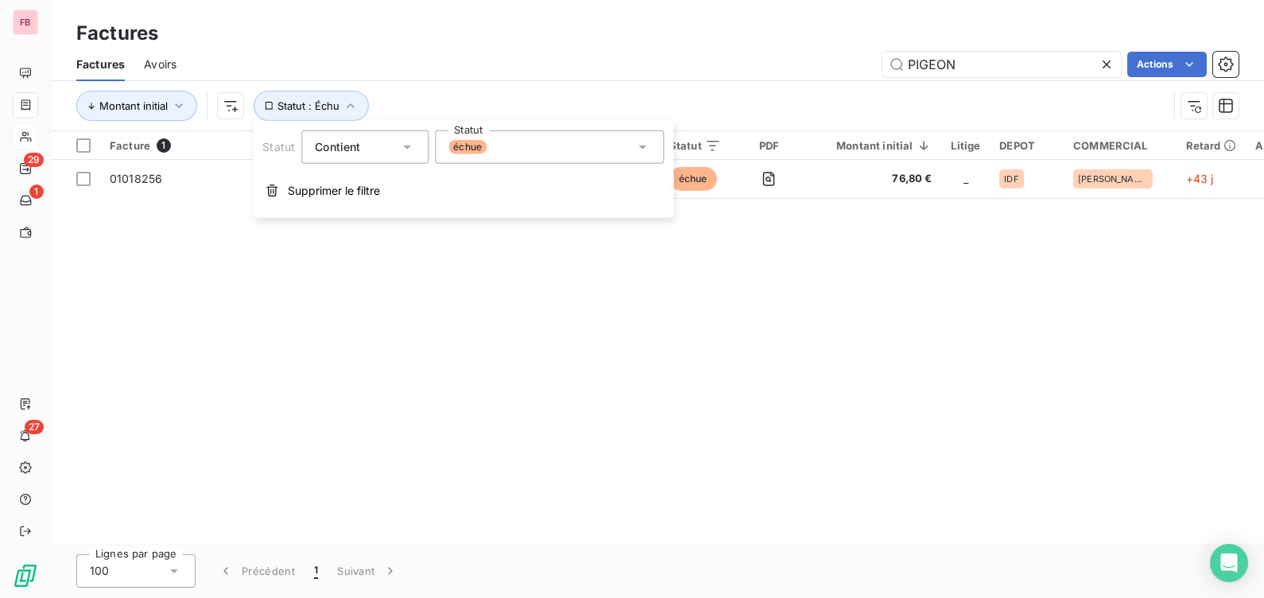
click at [523, 146] on div "échue" at bounding box center [549, 146] width 229 height 33
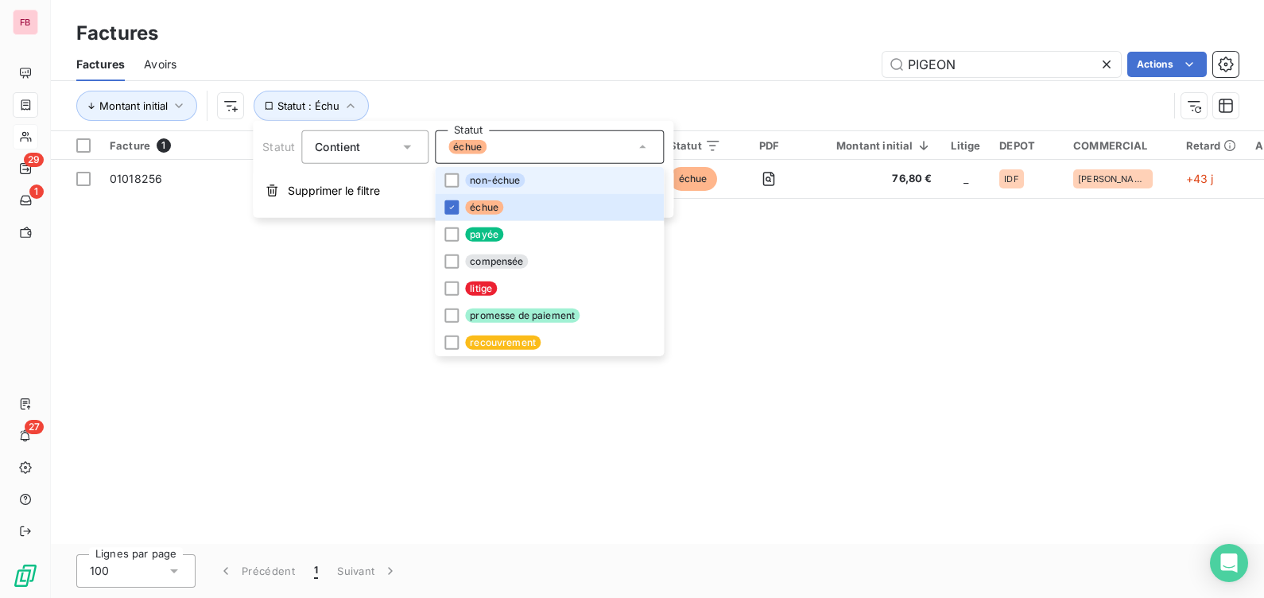
click at [493, 180] on span "non-échue" at bounding box center [495, 180] width 60 height 14
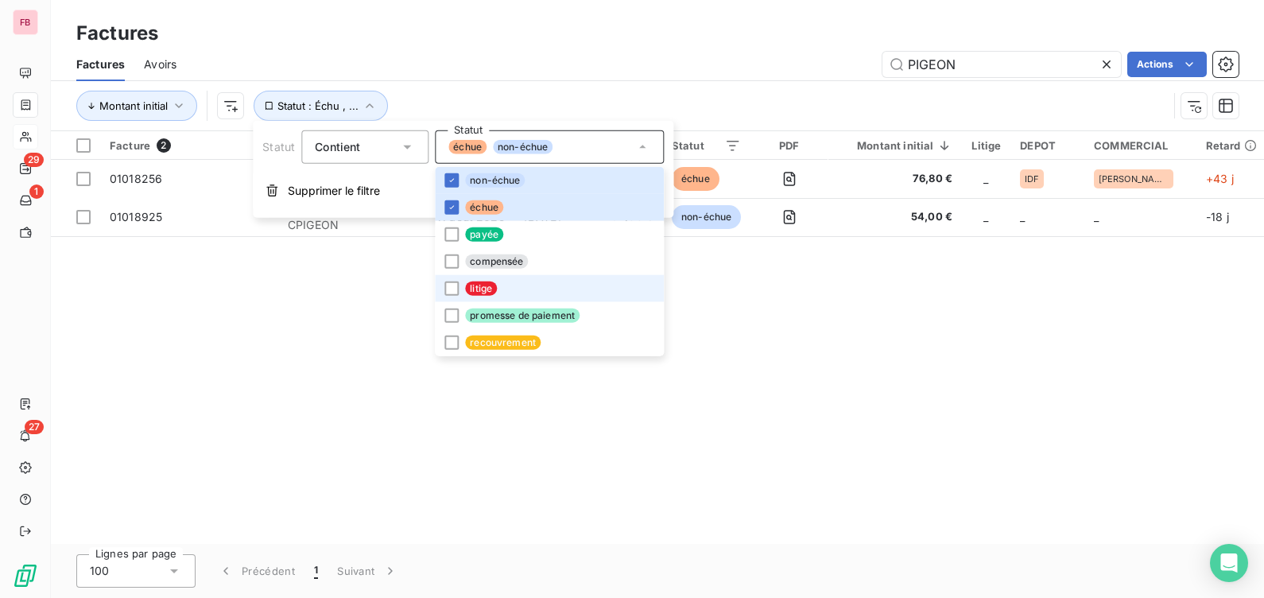
click at [476, 287] on span "litige" at bounding box center [481, 288] width 32 height 14
click at [644, 70] on div "PIGEON Actions" at bounding box center [717, 64] width 1043 height 25
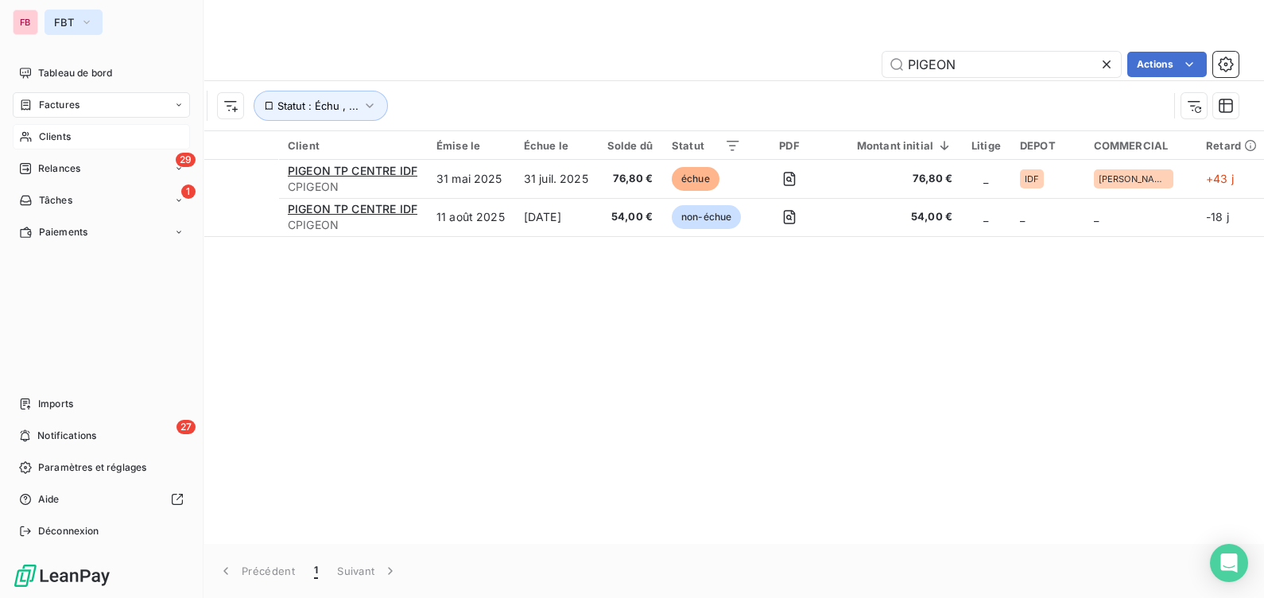
click at [60, 19] on span "FBT" at bounding box center [64, 22] width 20 height 13
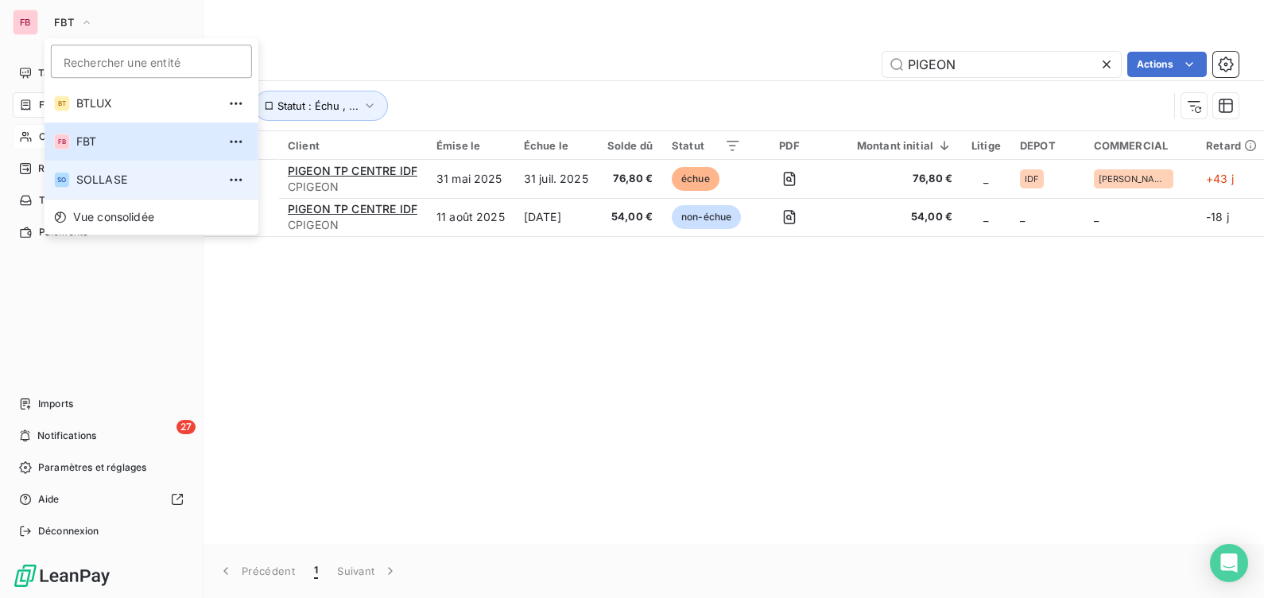
click at [123, 177] on span "SOLLASE" at bounding box center [146, 180] width 141 height 16
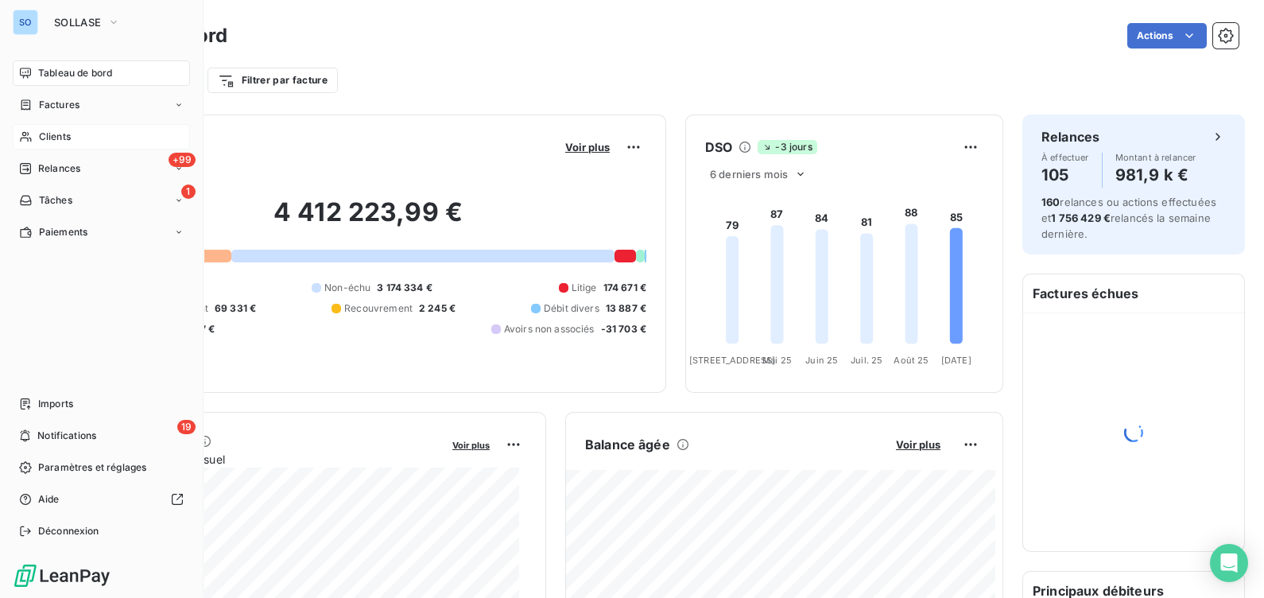
click at [56, 130] on span "Clients" at bounding box center [55, 137] width 32 height 14
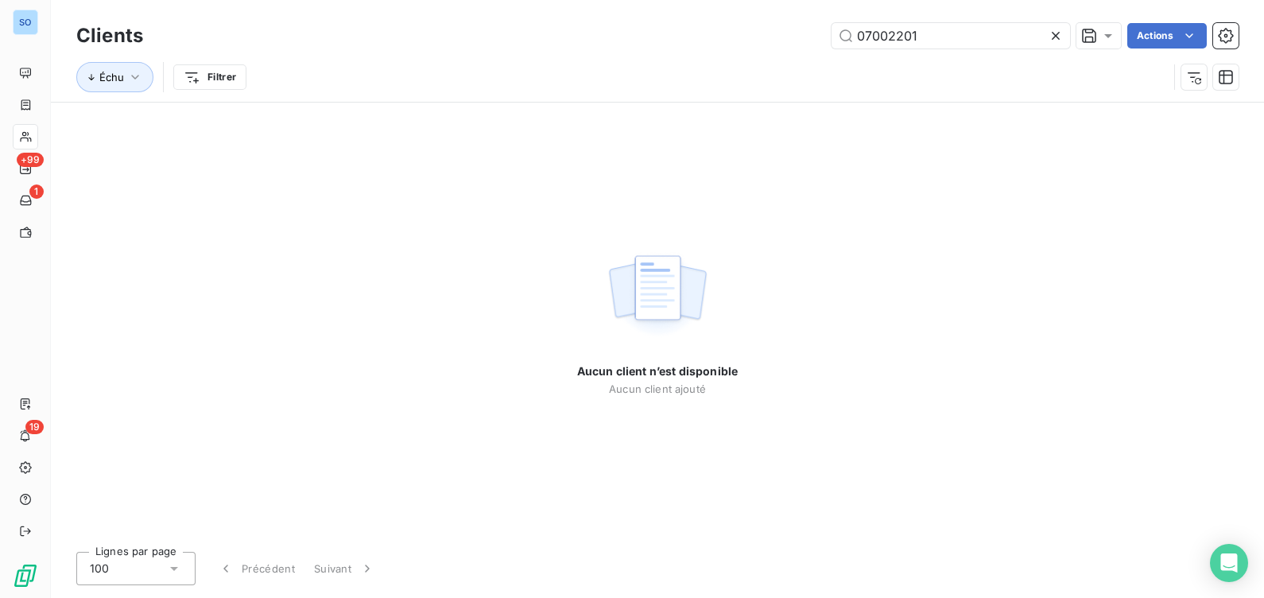
drag, startPoint x: 937, startPoint y: 29, endPoint x: 737, endPoint y: 24, distance: 199.6
click at [737, 24] on div "07002201 Actions" at bounding box center [700, 35] width 1077 height 25
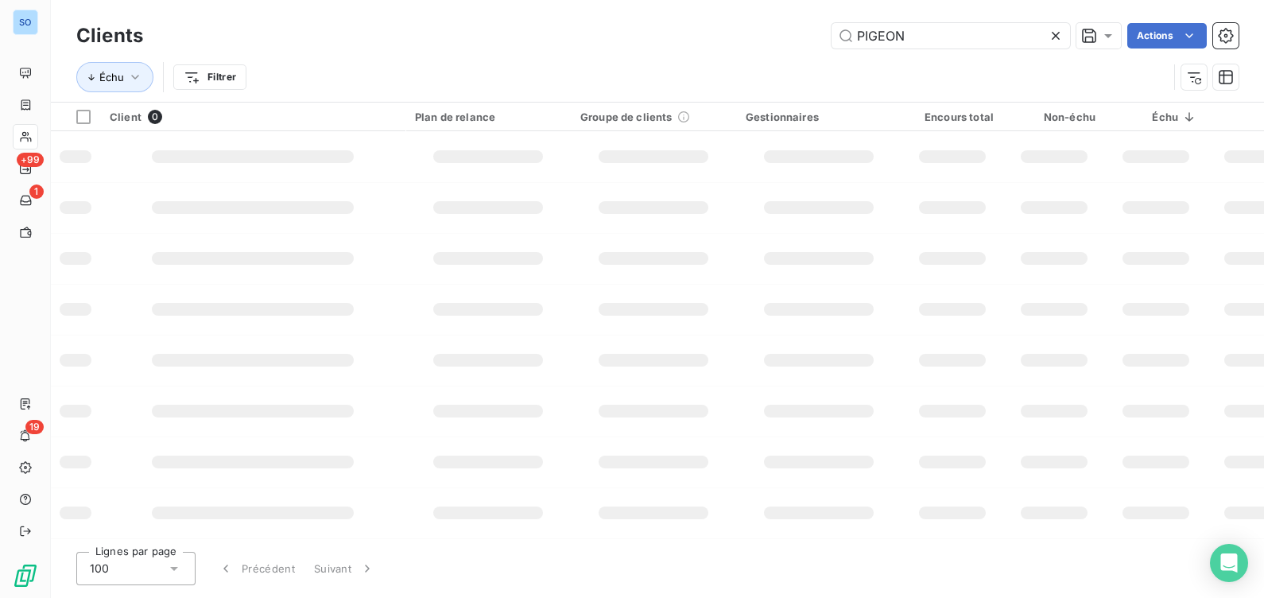
type input "PIGEON"
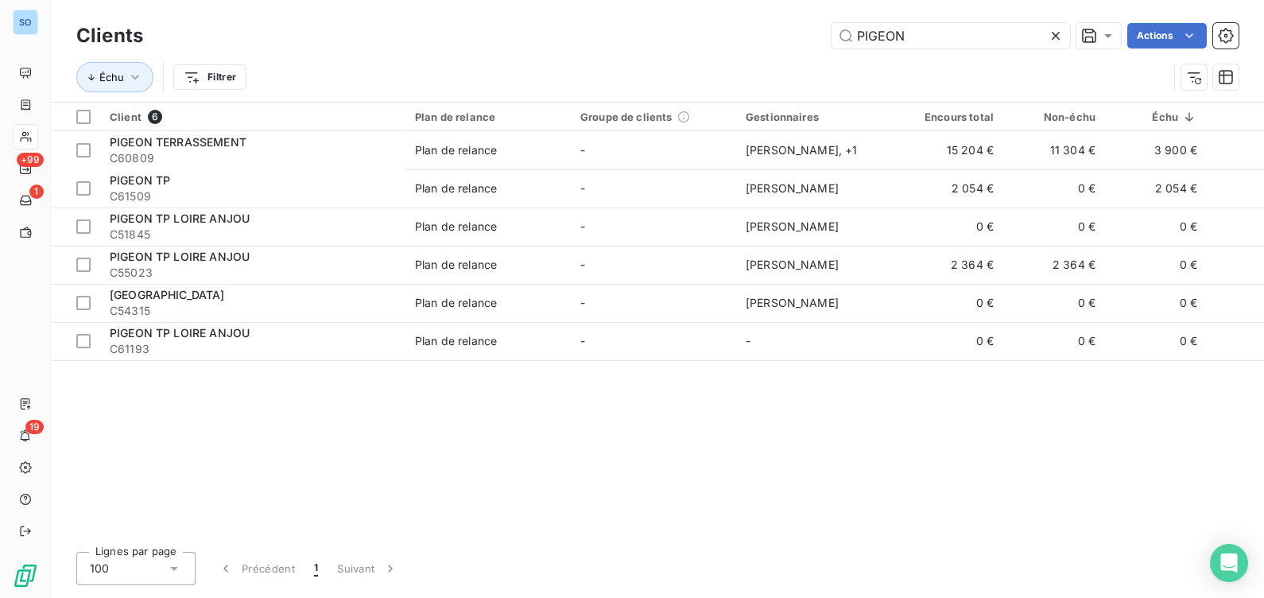
drag, startPoint x: 512, startPoint y: 533, endPoint x: 656, endPoint y: 534, distance: 143.9
click at [656, 534] on div "Client 6 Plan de relance Groupe de clients Gestionnaires Encours total Non-échu…" at bounding box center [657, 321] width 1213 height 437
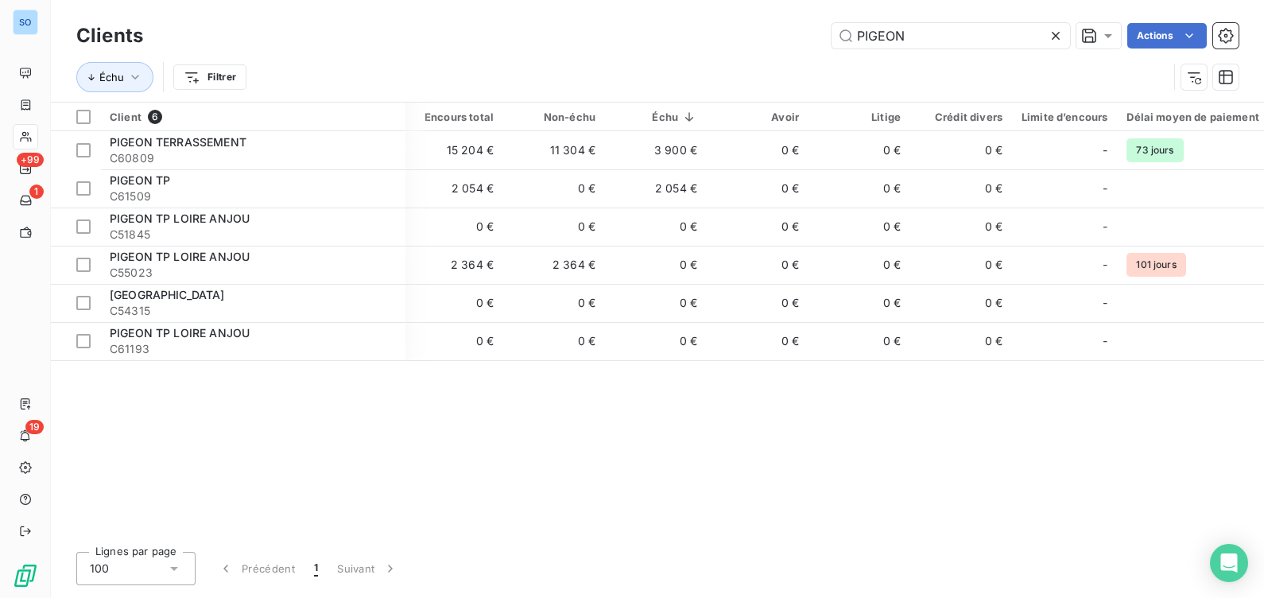
scroll to position [0, 505]
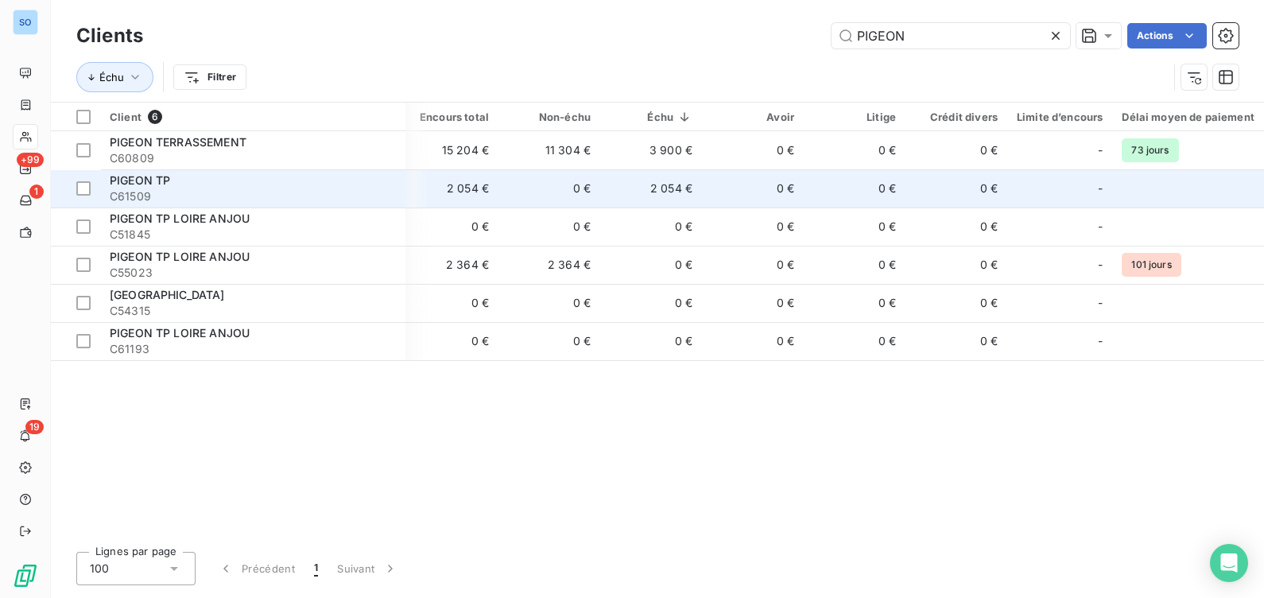
click at [631, 192] on td "2 054 €" at bounding box center [651, 188] width 102 height 38
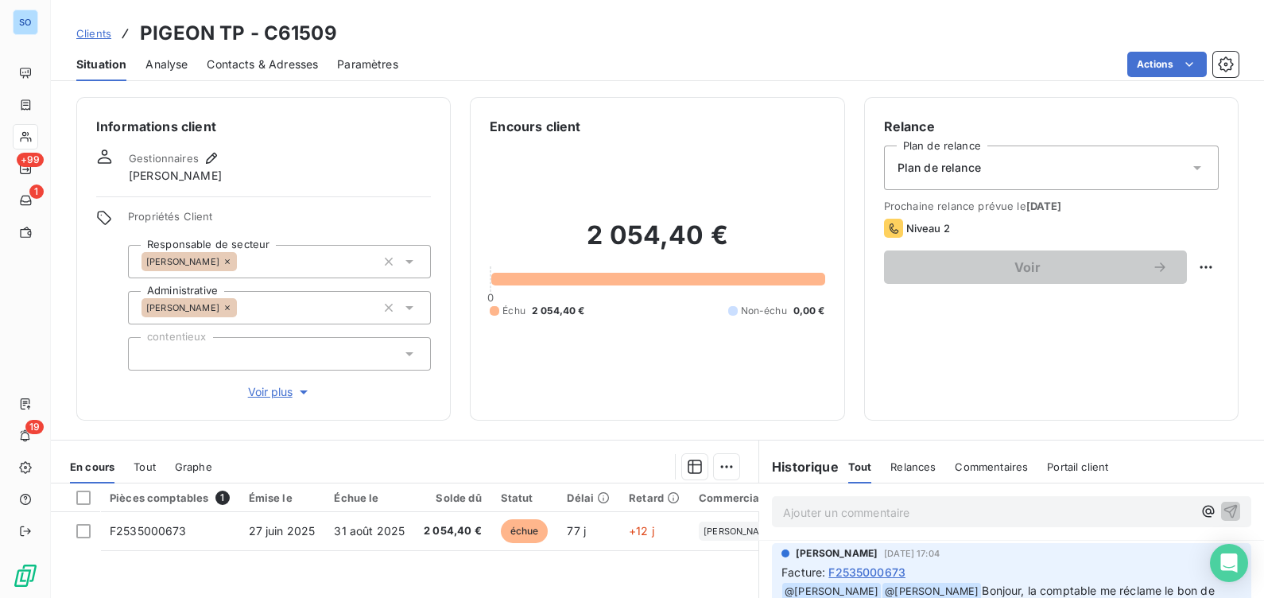
click at [93, 34] on span "Clients" at bounding box center [93, 33] width 35 height 13
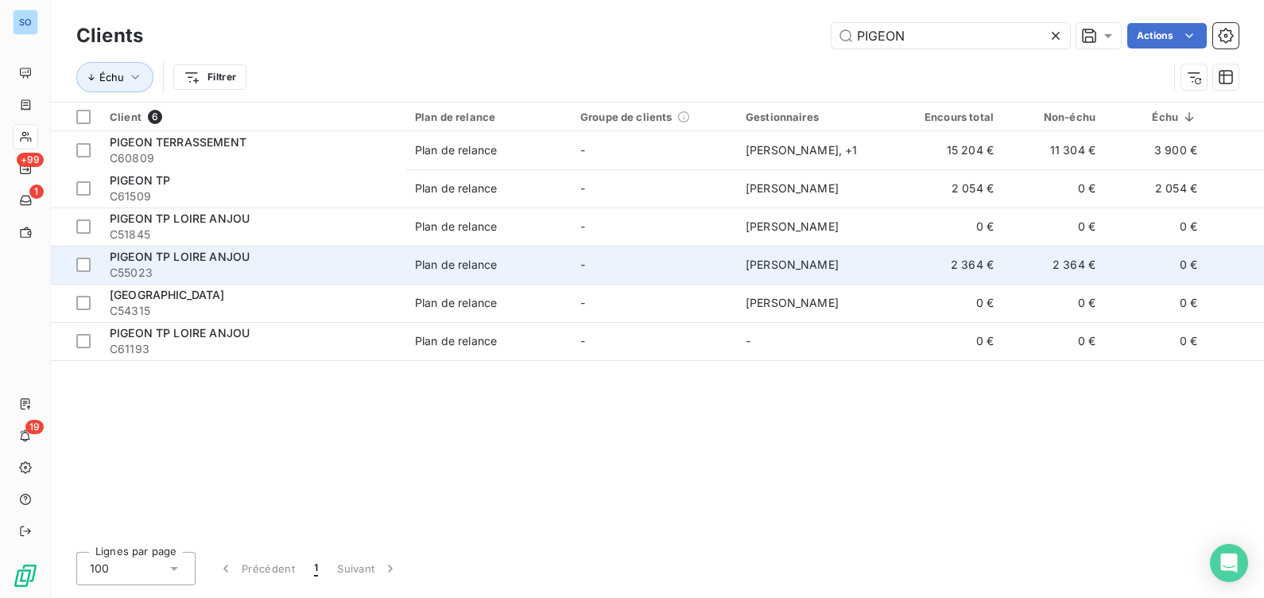
click at [790, 250] on td "[PERSON_NAME]" at bounding box center [818, 265] width 165 height 38
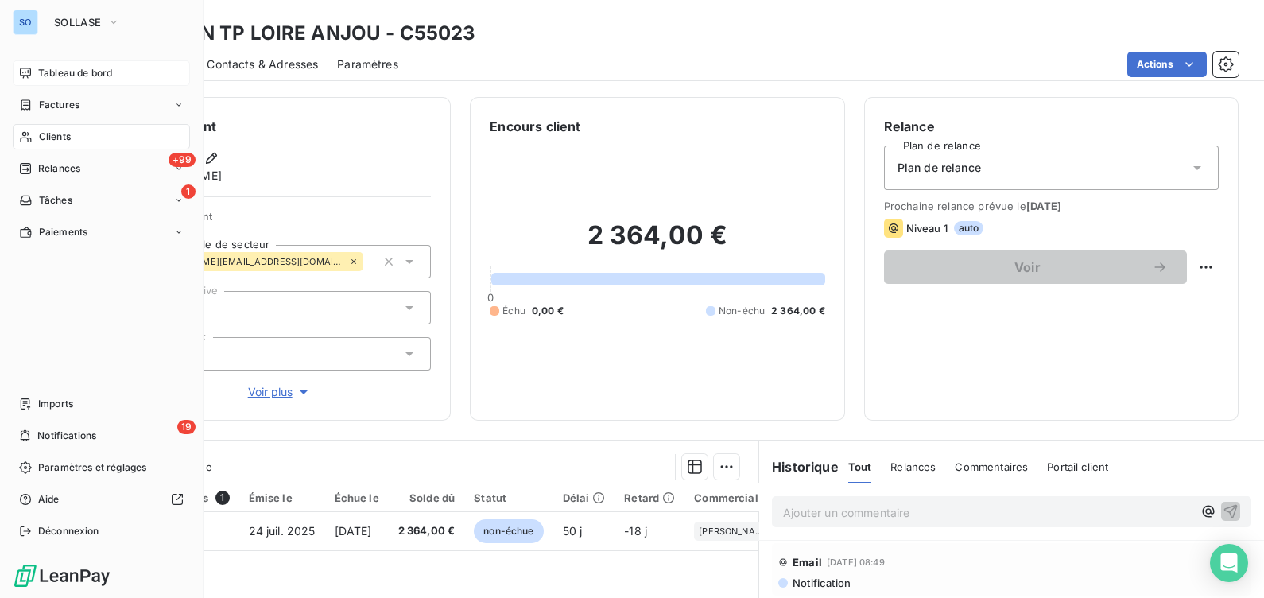
click at [69, 66] on span "Tableau de bord" at bounding box center [75, 73] width 74 height 14
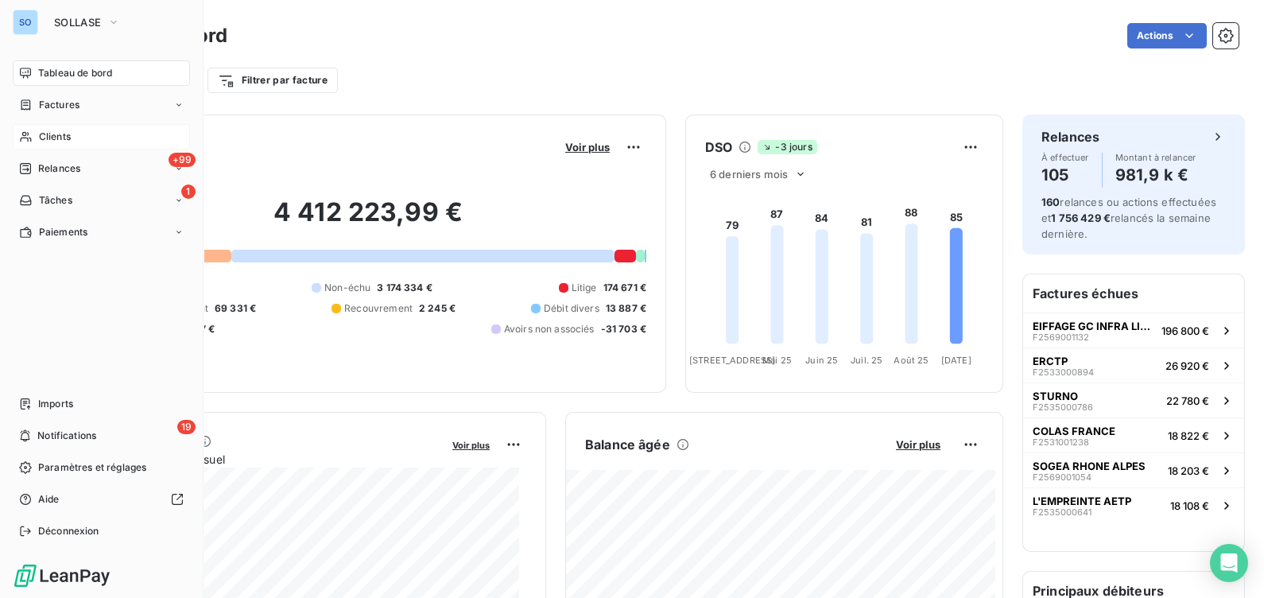
click at [75, 134] on div "Clients" at bounding box center [101, 136] width 177 height 25
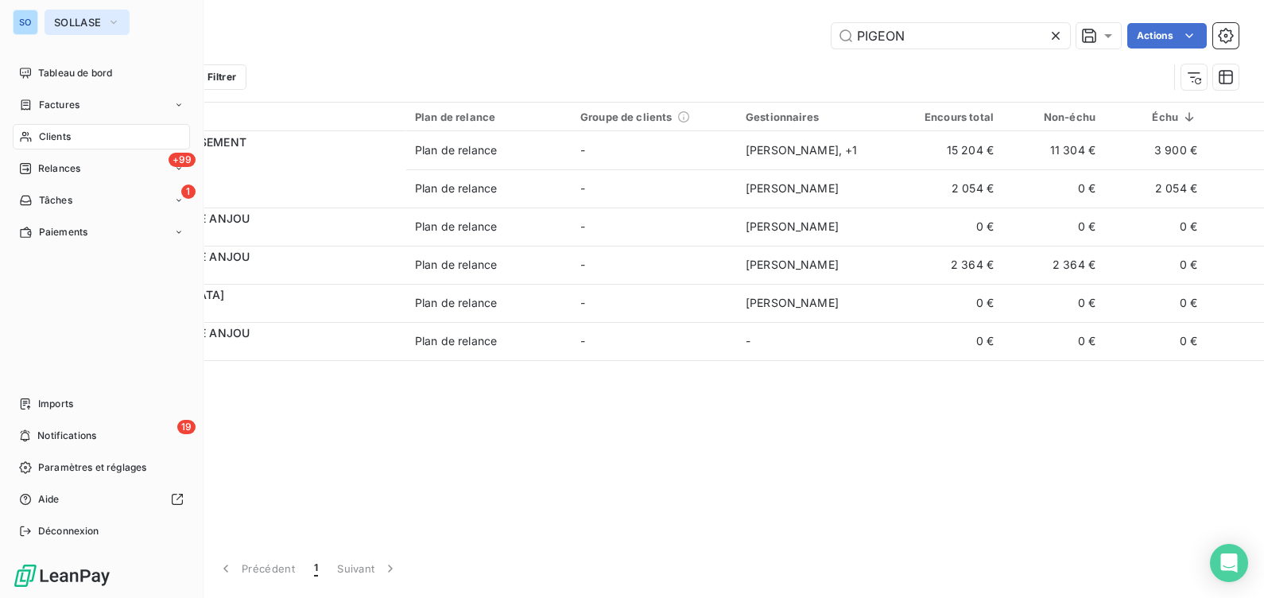
click at [69, 19] on span "SOLLASE" at bounding box center [77, 22] width 47 height 13
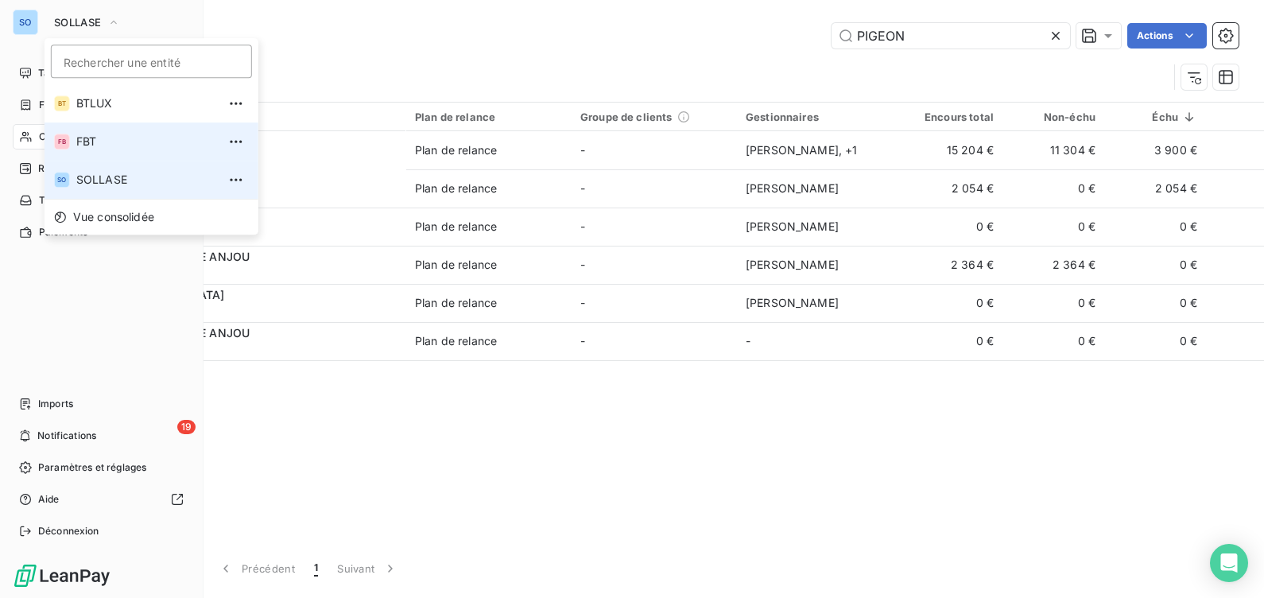
click at [91, 138] on span "FBT" at bounding box center [146, 142] width 141 height 16
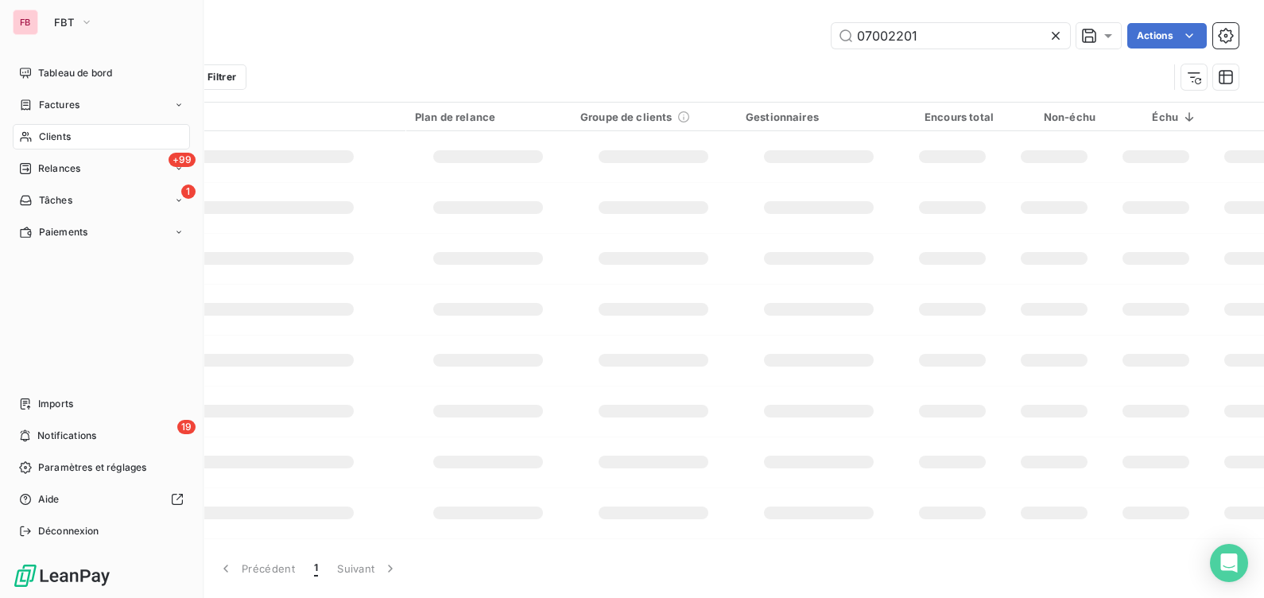
type input "PIGEON"
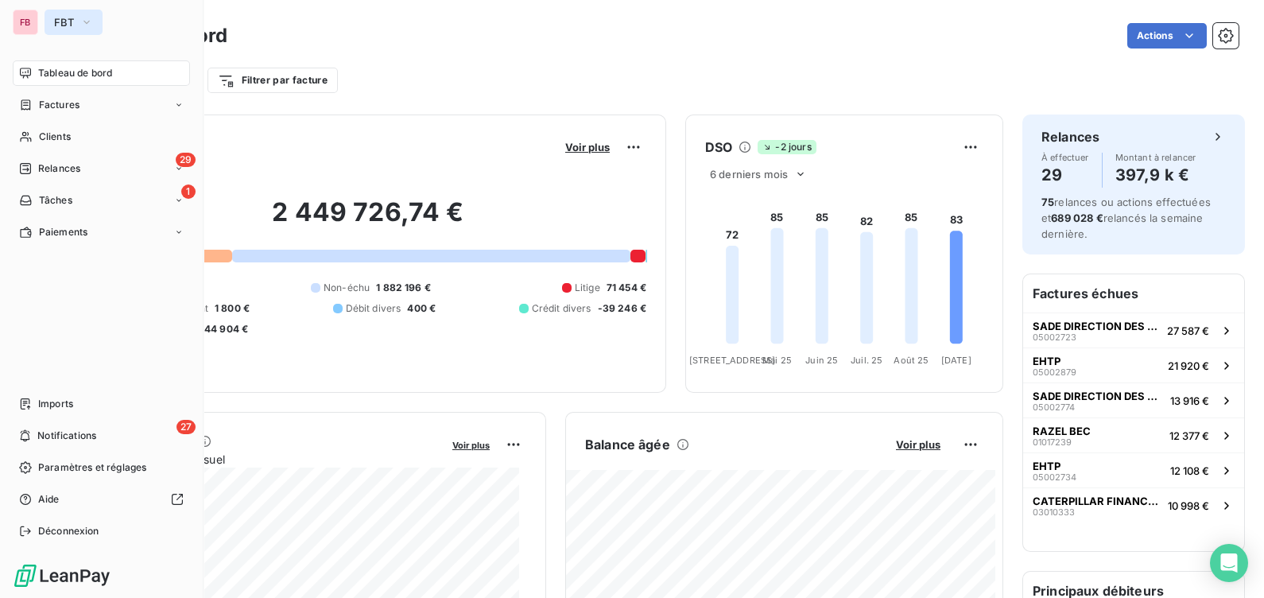
click at [83, 18] on icon "button" at bounding box center [86, 22] width 13 height 16
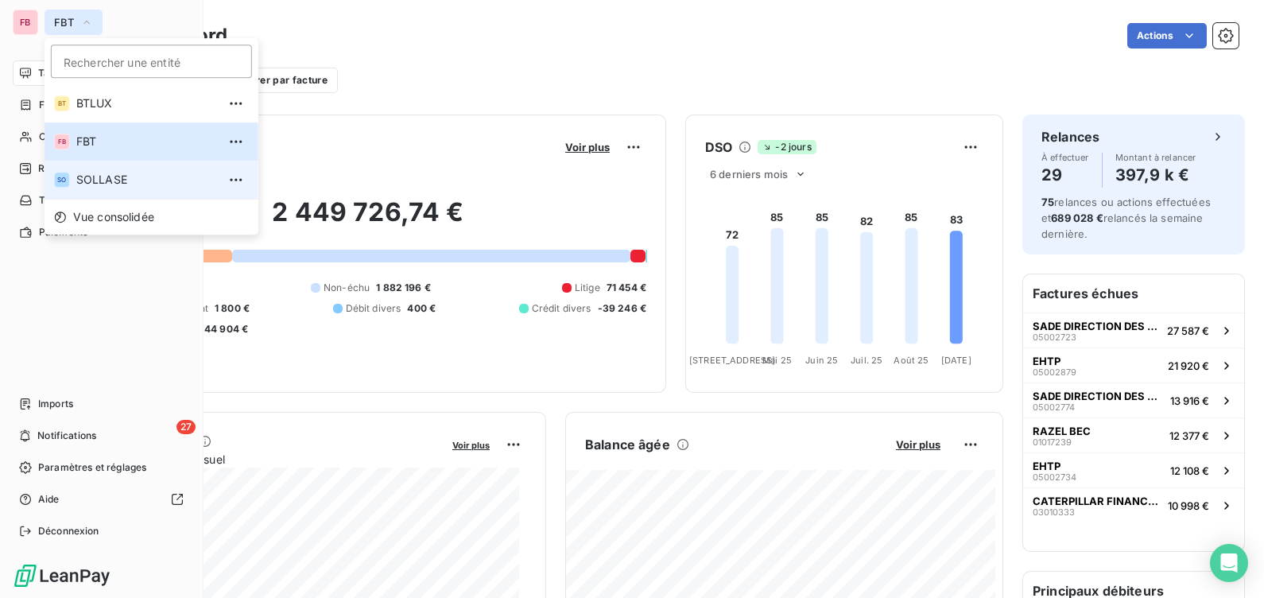
click at [115, 179] on span "SOLLASE" at bounding box center [146, 180] width 141 height 16
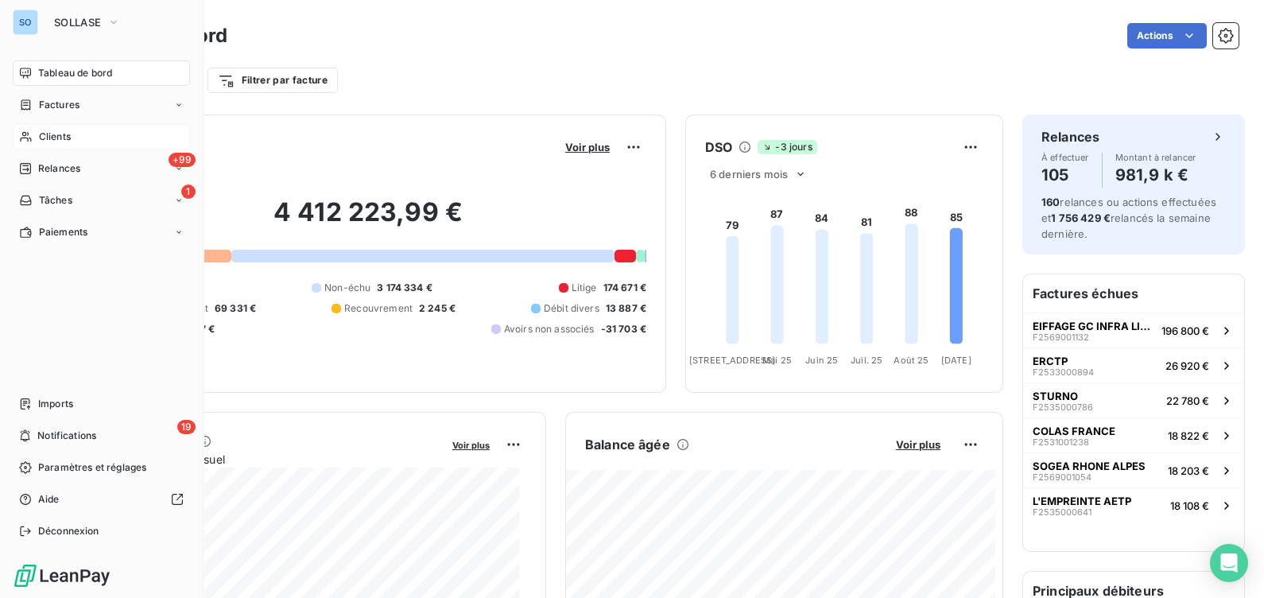
click at [94, 139] on div "Clients" at bounding box center [101, 136] width 177 height 25
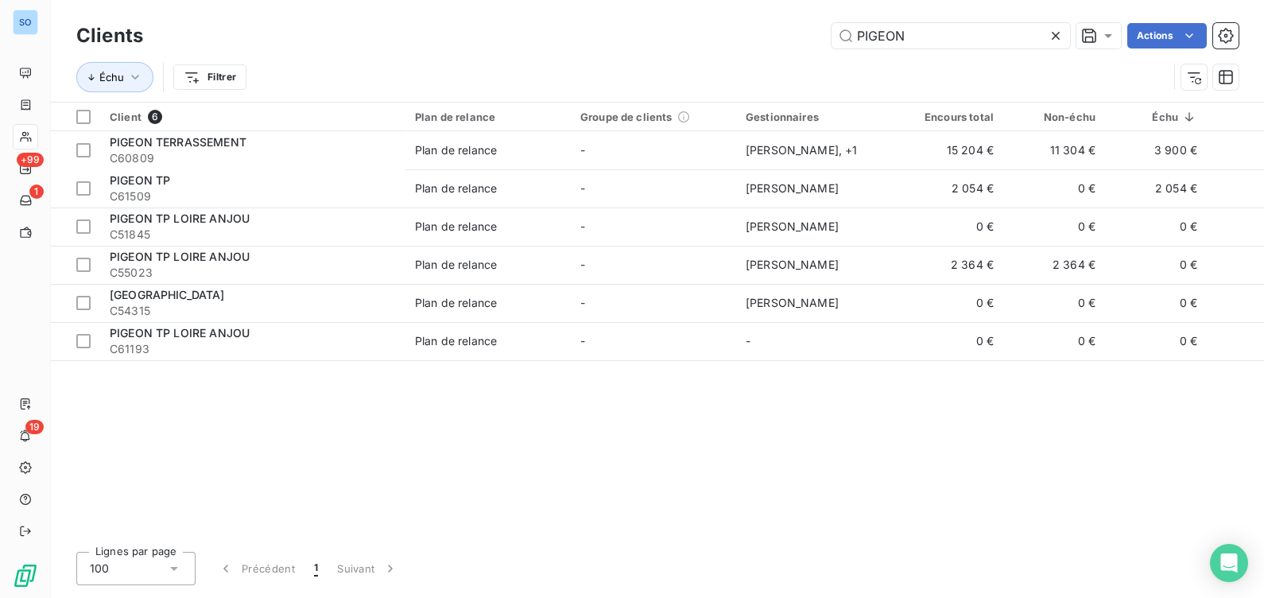
click at [1056, 30] on icon at bounding box center [1056, 36] width 16 height 16
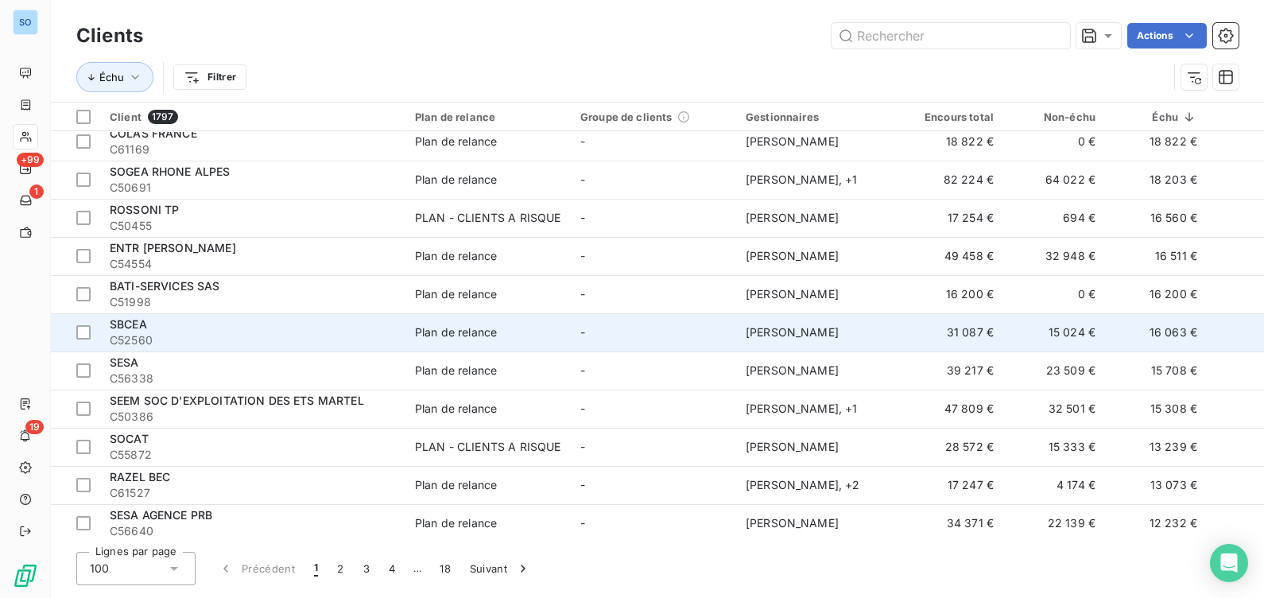
scroll to position [397, 0]
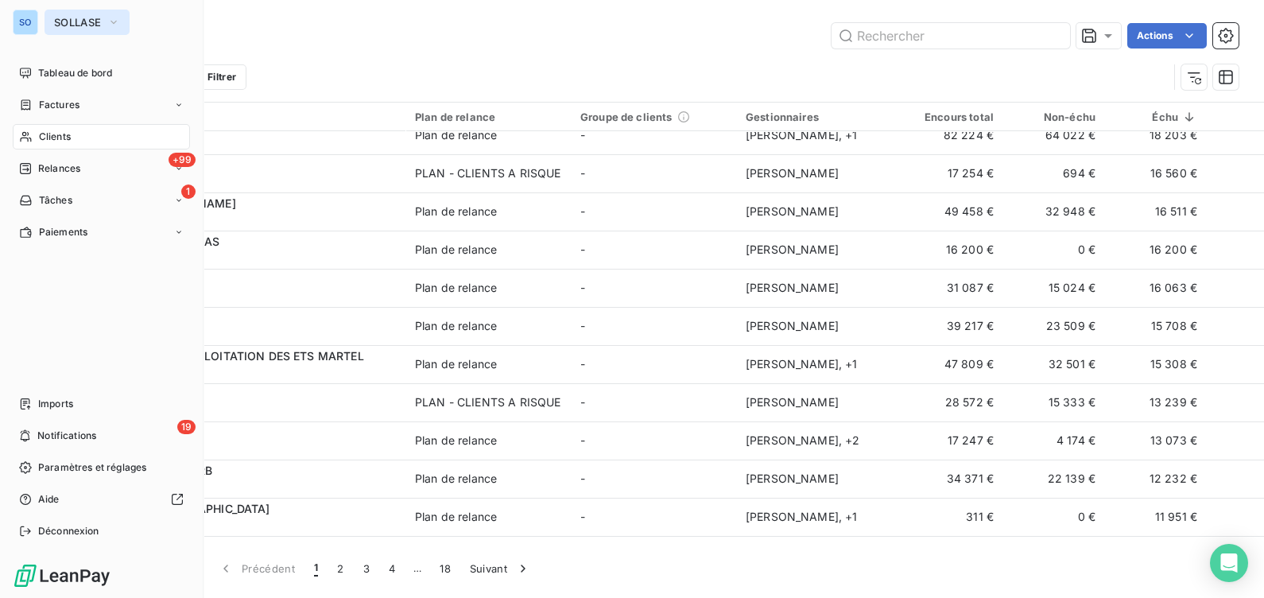
click at [80, 20] on span "SOLLASE" at bounding box center [77, 22] width 47 height 13
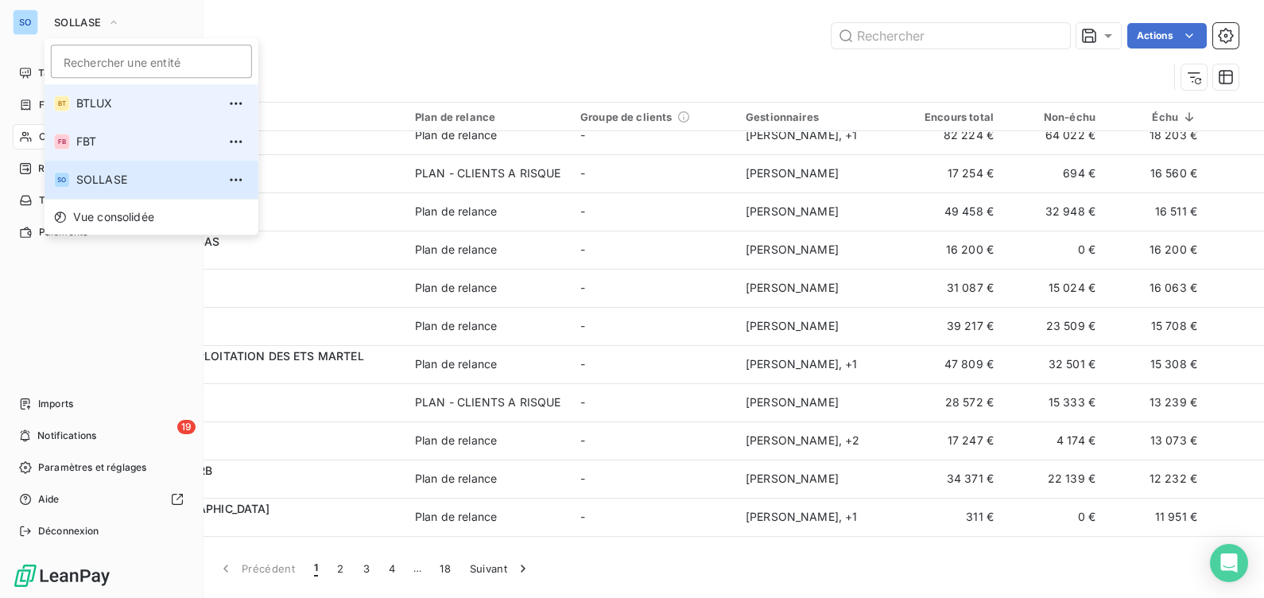
click at [96, 140] on span "FBT" at bounding box center [146, 142] width 141 height 16
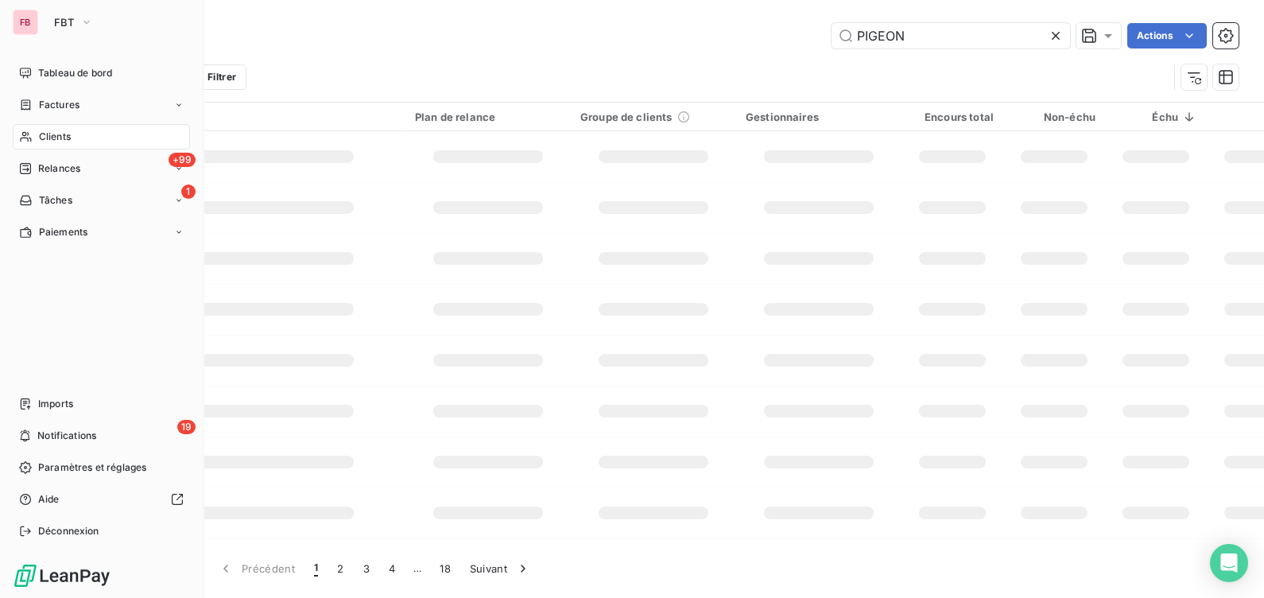
type input "PIGEON"
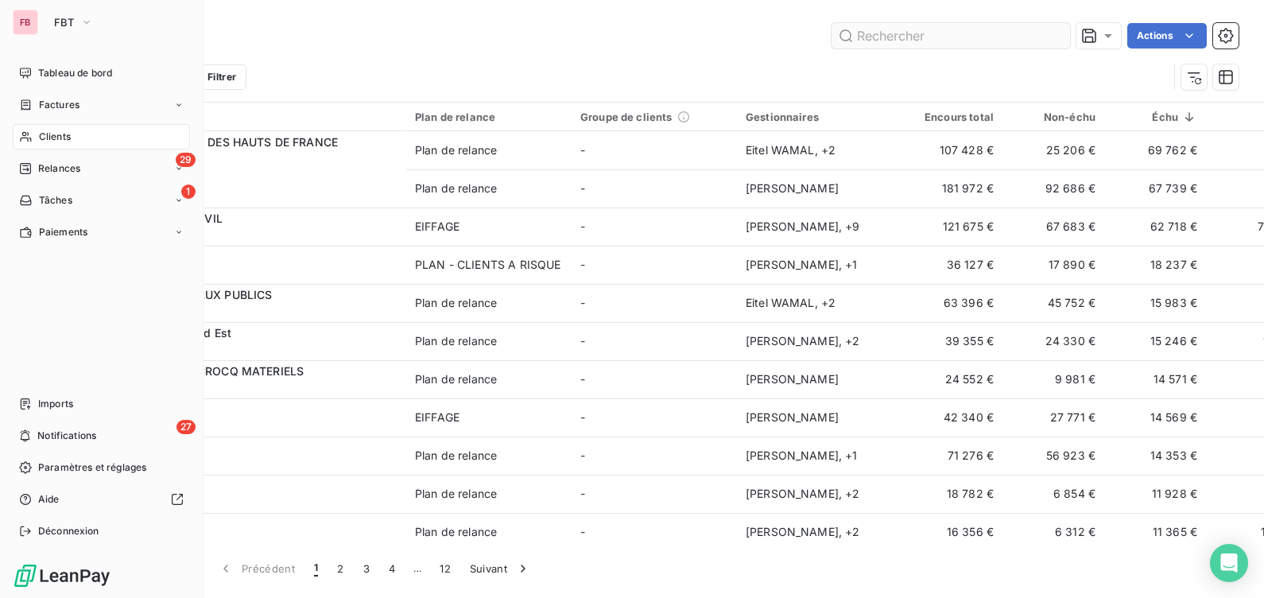
click at [922, 29] on input "text" at bounding box center [951, 35] width 239 height 25
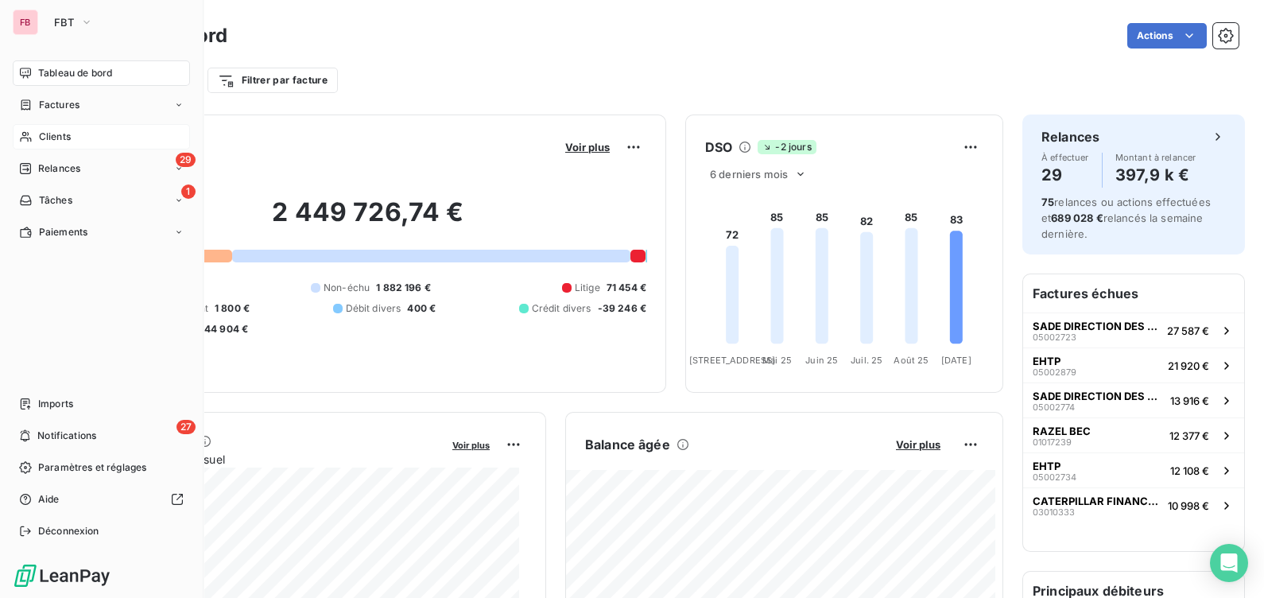
click at [41, 132] on span "Clients" at bounding box center [55, 137] width 32 height 14
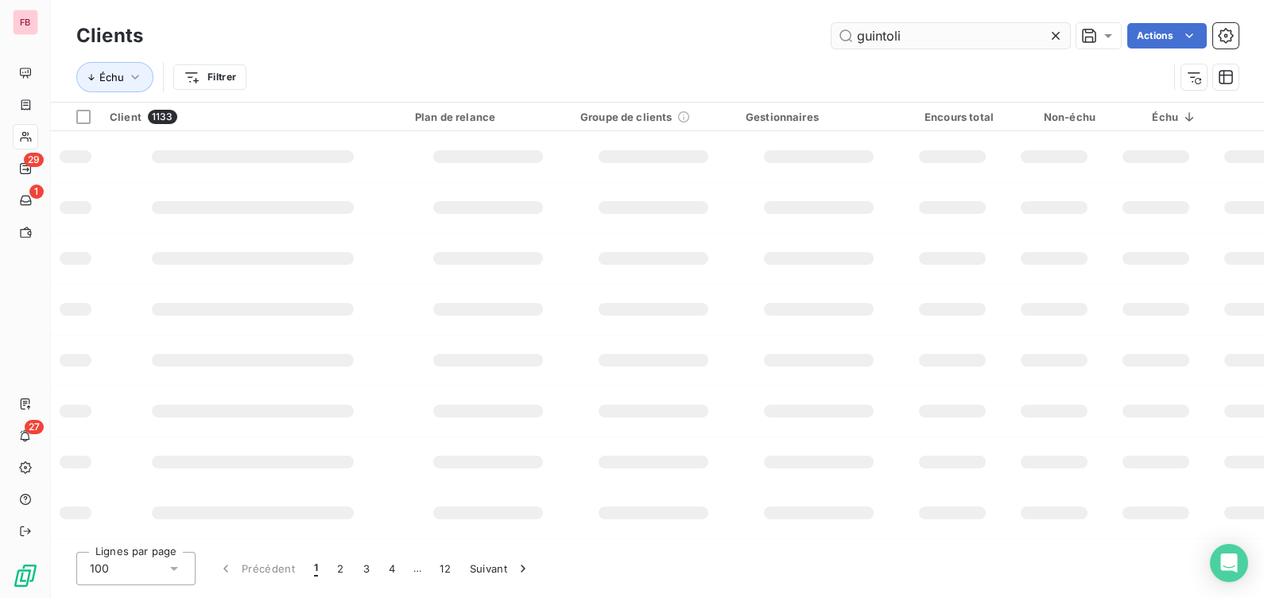
type input "guintoli"
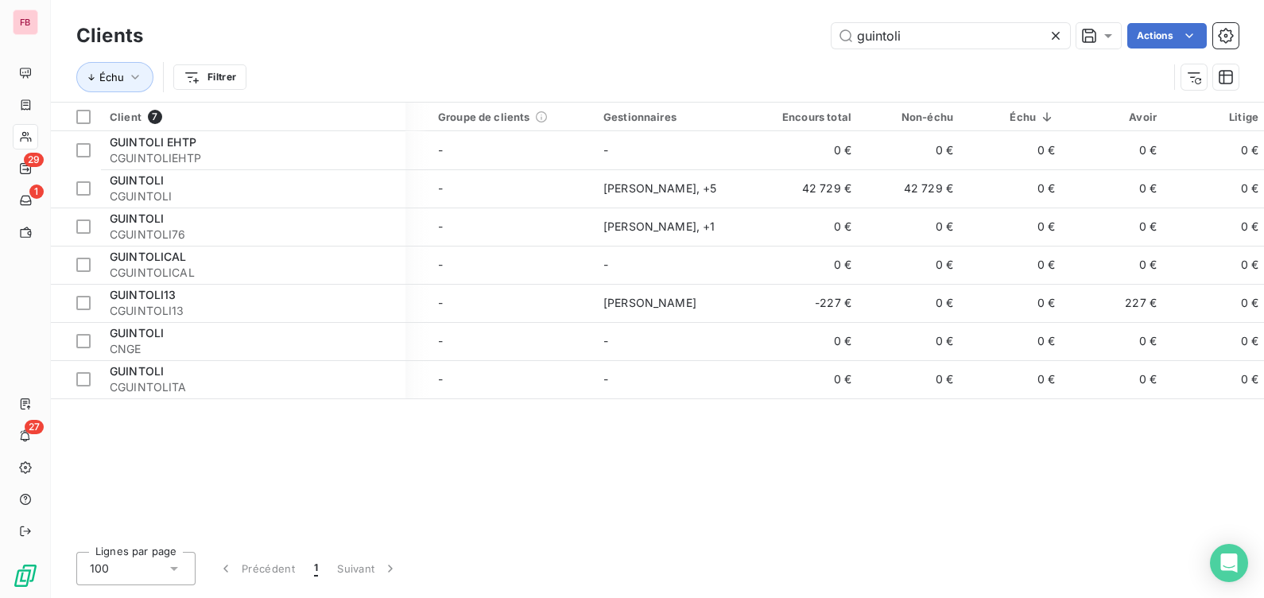
scroll to position [0, 121]
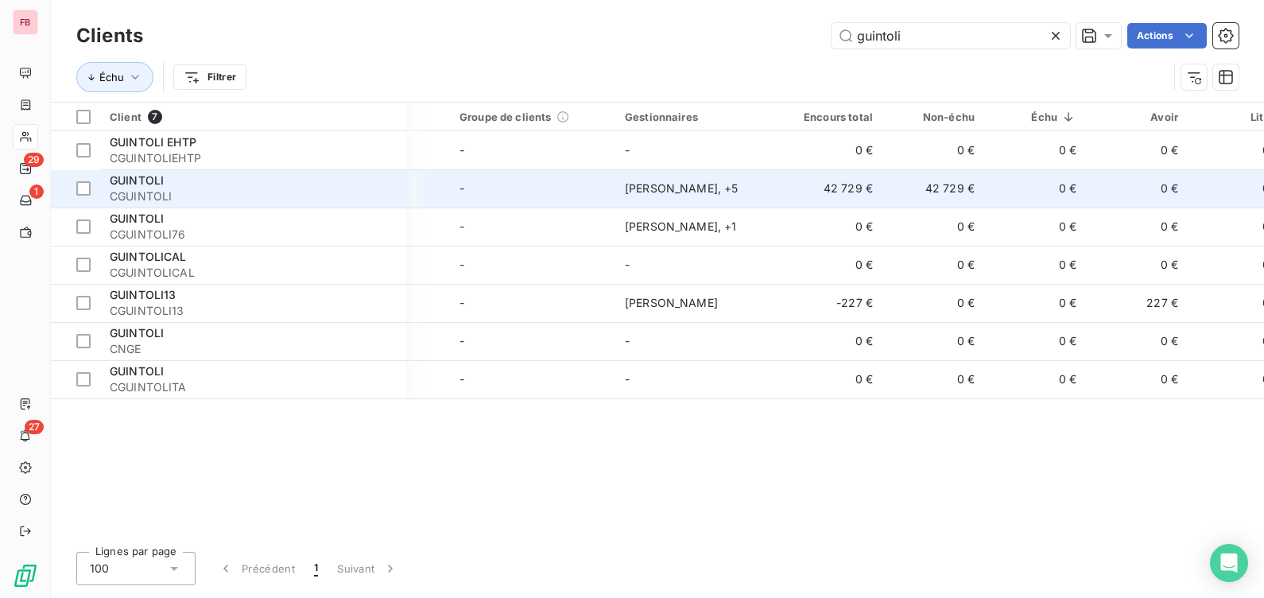
click at [1025, 195] on td "0 €" at bounding box center [1035, 188] width 102 height 38
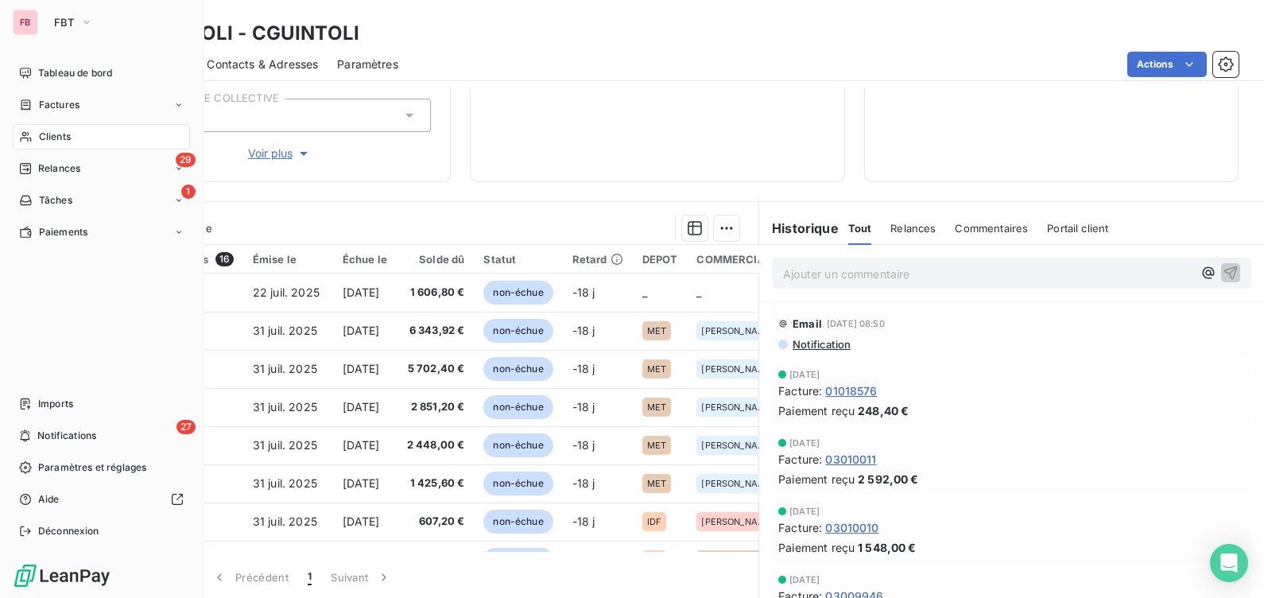
click at [68, 138] on span "Clients" at bounding box center [55, 137] width 32 height 14
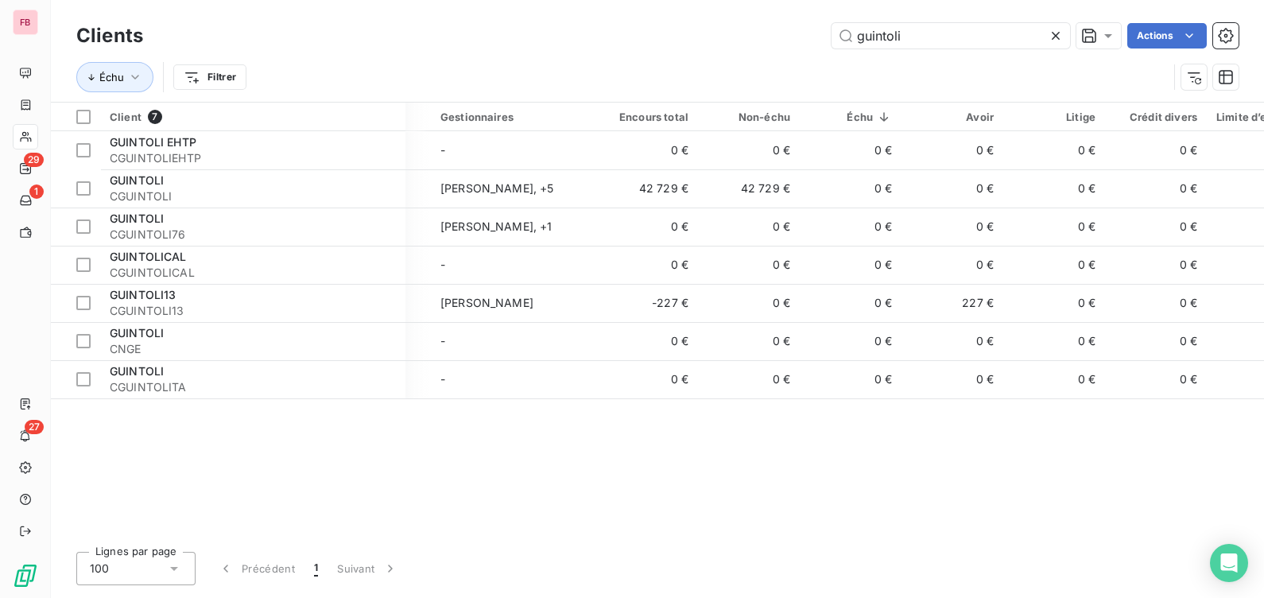
scroll to position [0, 465]
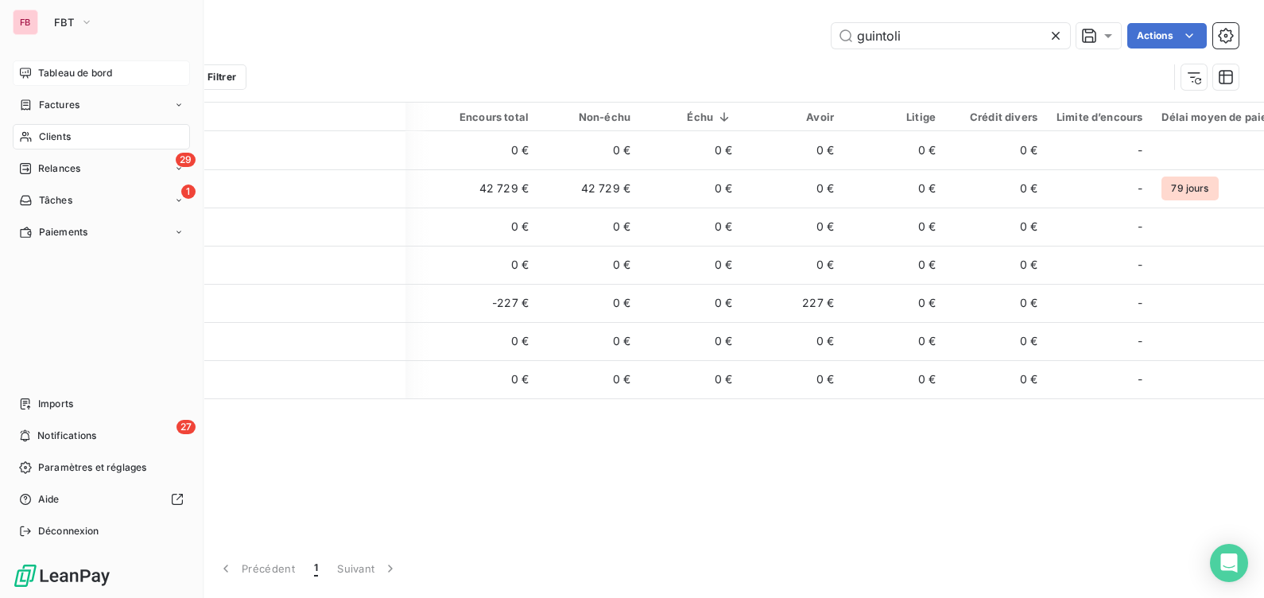
click at [72, 70] on span "Tableau de bord" at bounding box center [75, 73] width 74 height 14
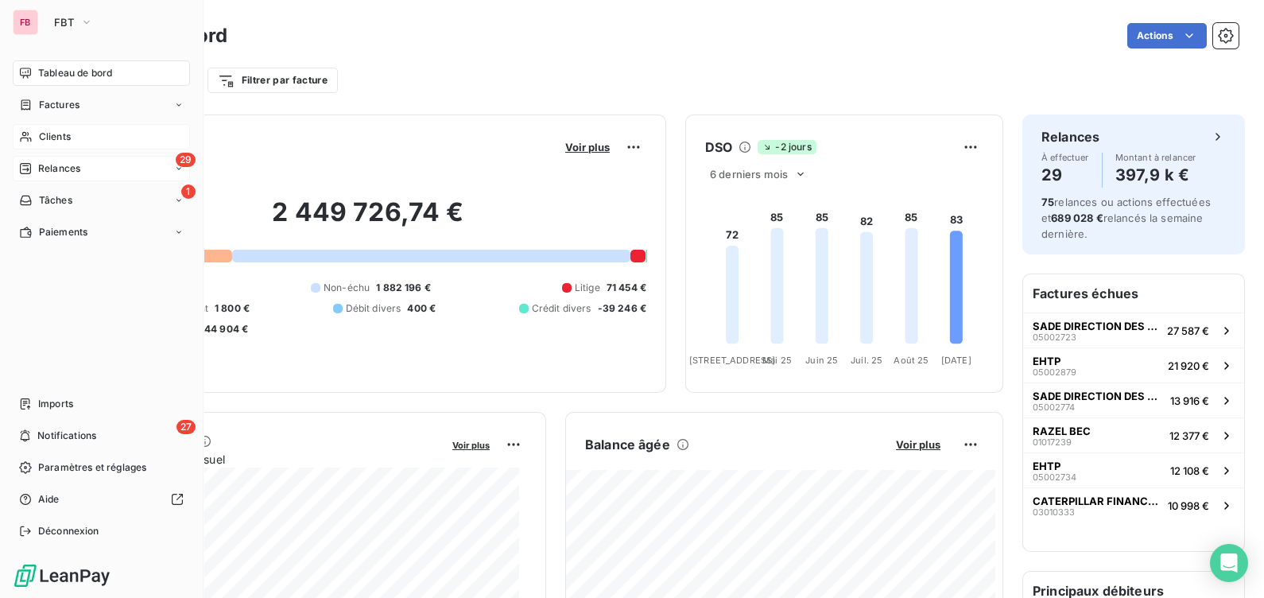
click at [80, 179] on div "29 Relances" at bounding box center [101, 168] width 177 height 25
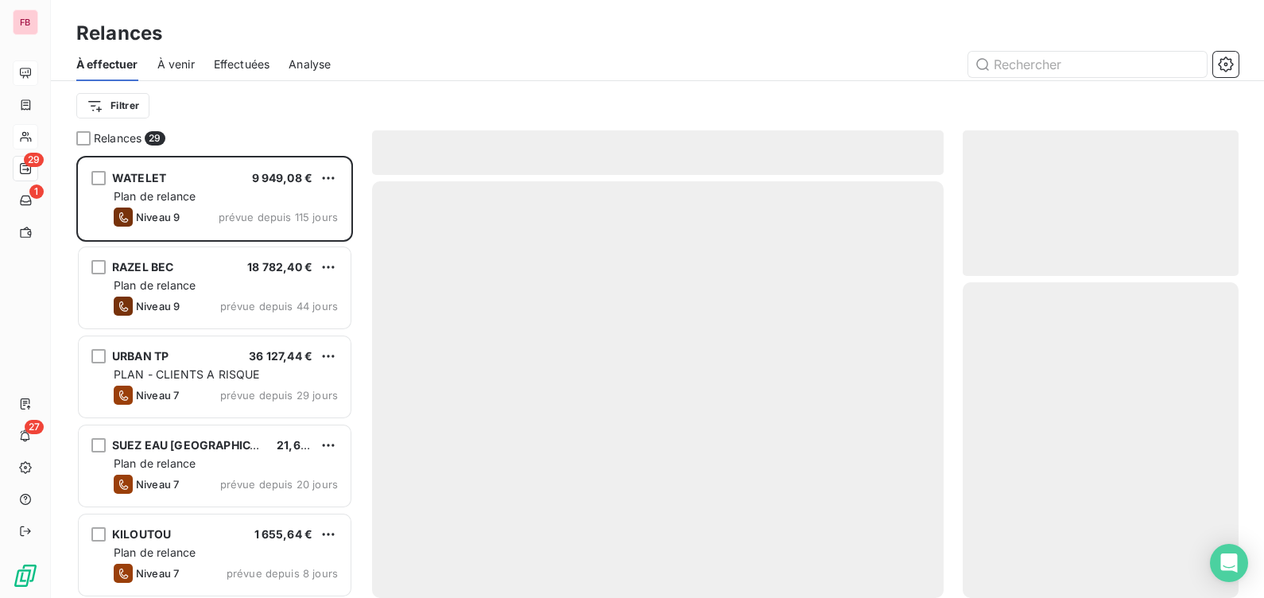
scroll to position [427, 261]
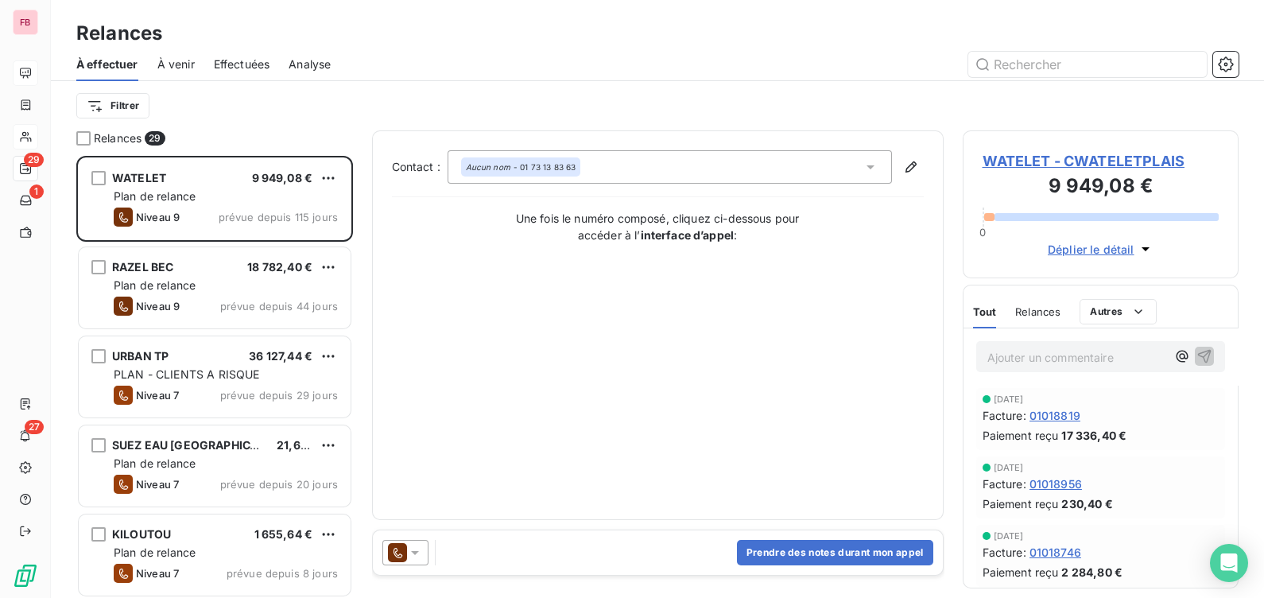
click at [307, 60] on span "Analyse" at bounding box center [310, 64] width 42 height 16
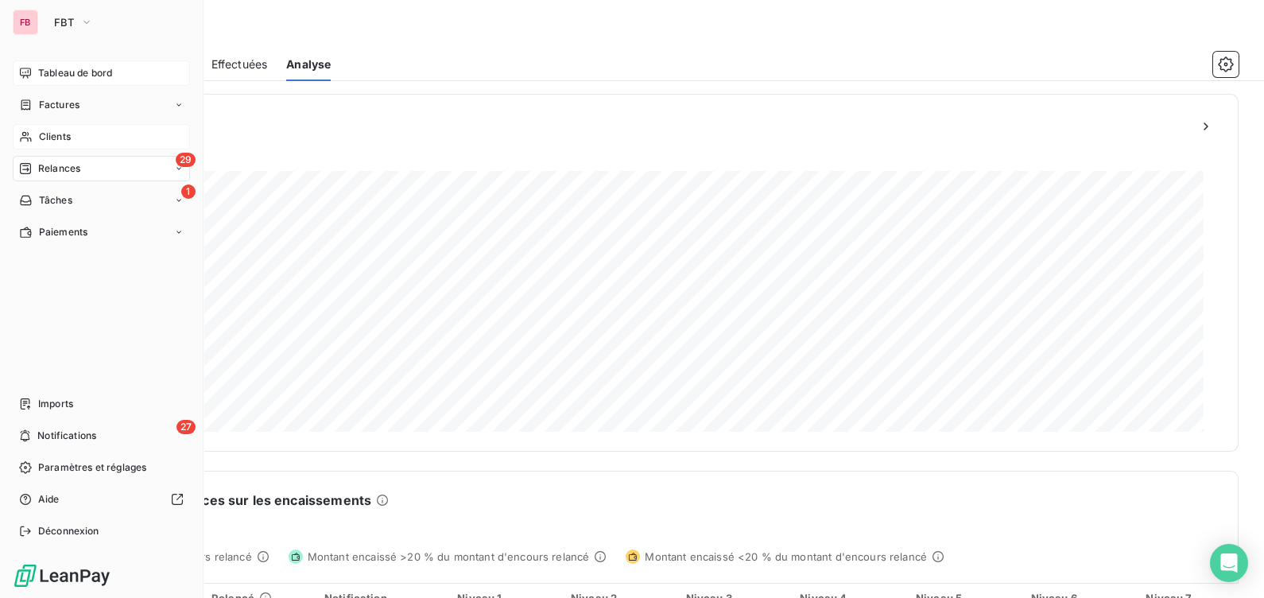
click at [57, 138] on span "Clients" at bounding box center [55, 137] width 32 height 14
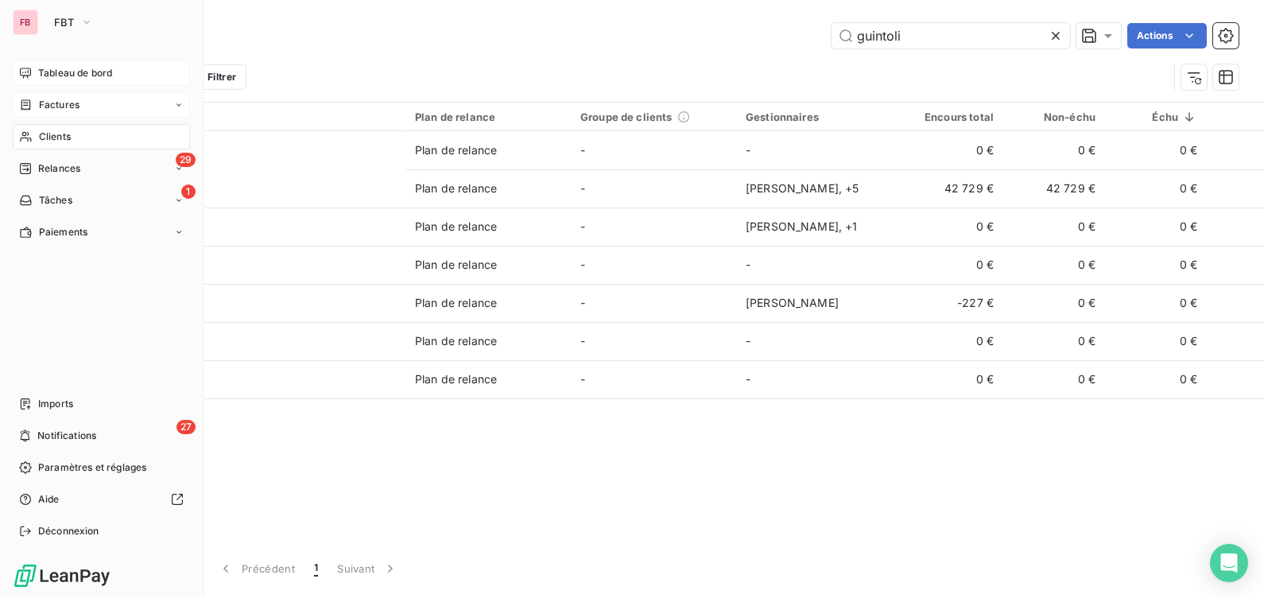
click at [20, 95] on div "Factures" at bounding box center [101, 104] width 177 height 25
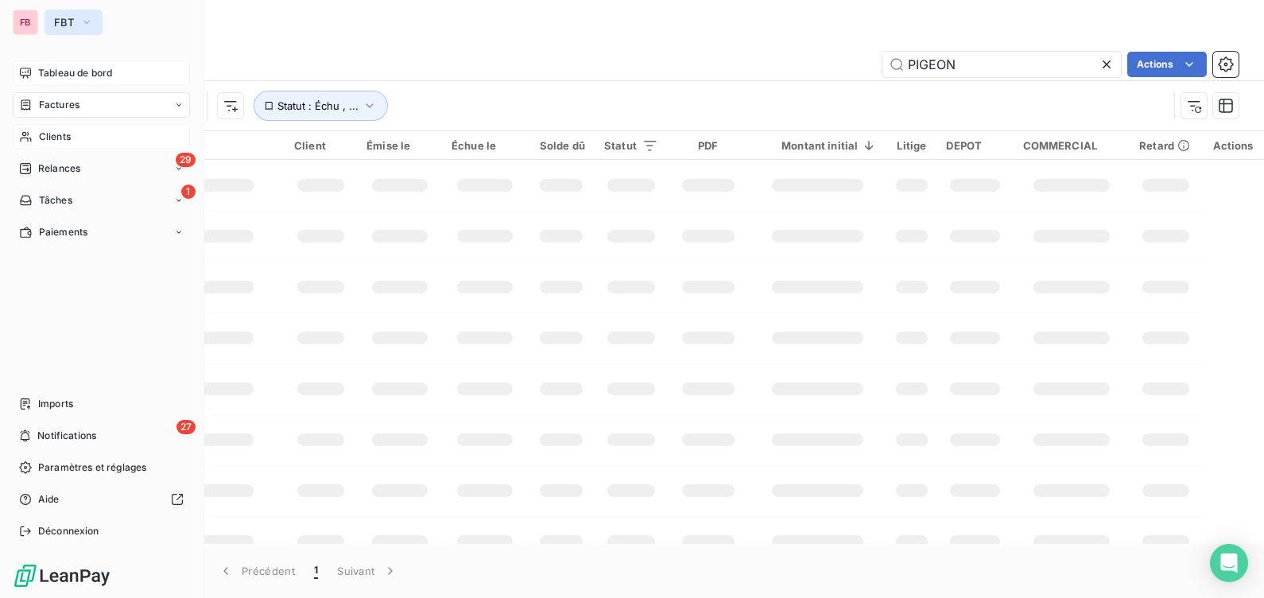
click at [63, 19] on span "FBT" at bounding box center [64, 22] width 20 height 13
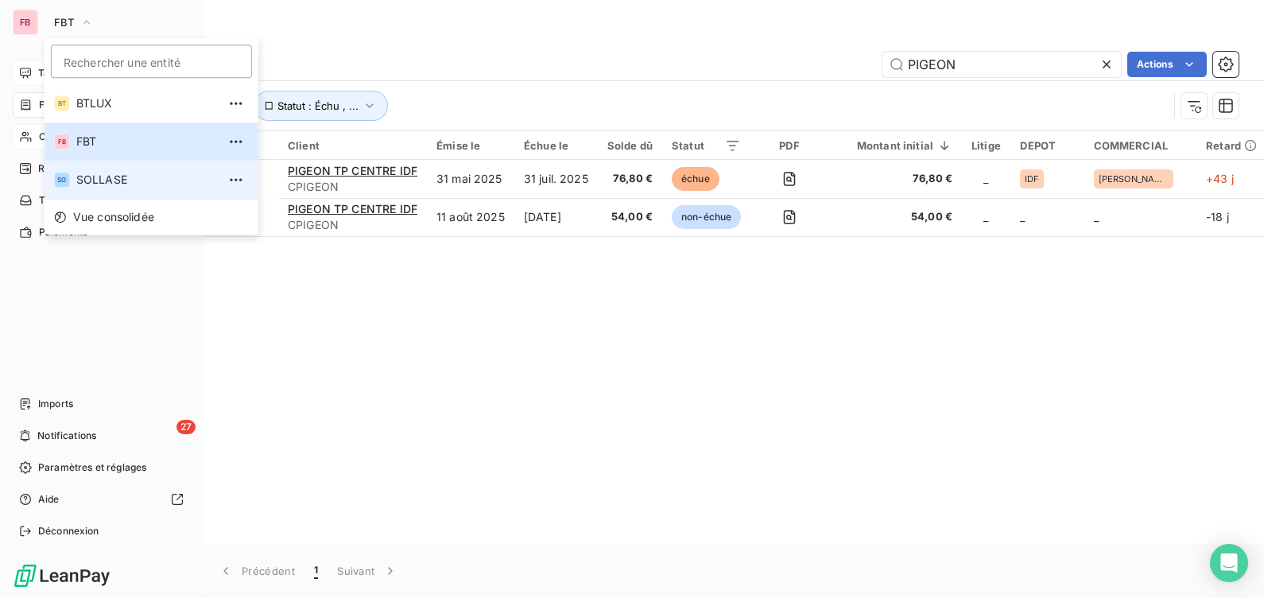
click at [99, 179] on span "SOLLASE" at bounding box center [146, 180] width 141 height 16
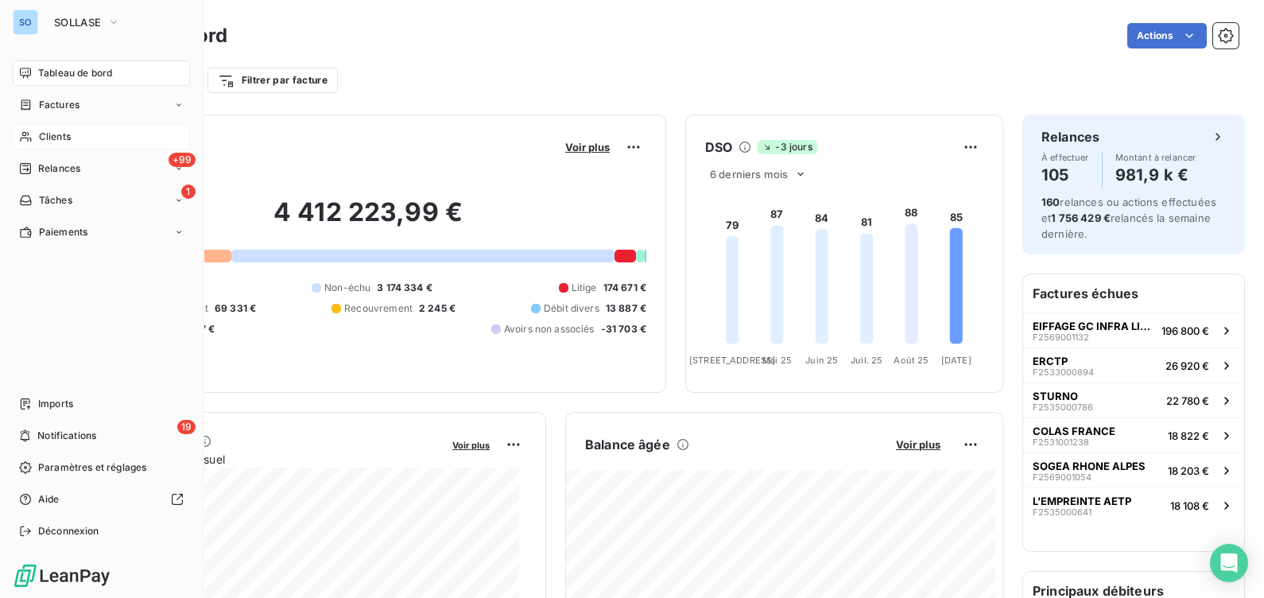
click at [87, 131] on div "Clients" at bounding box center [101, 136] width 177 height 25
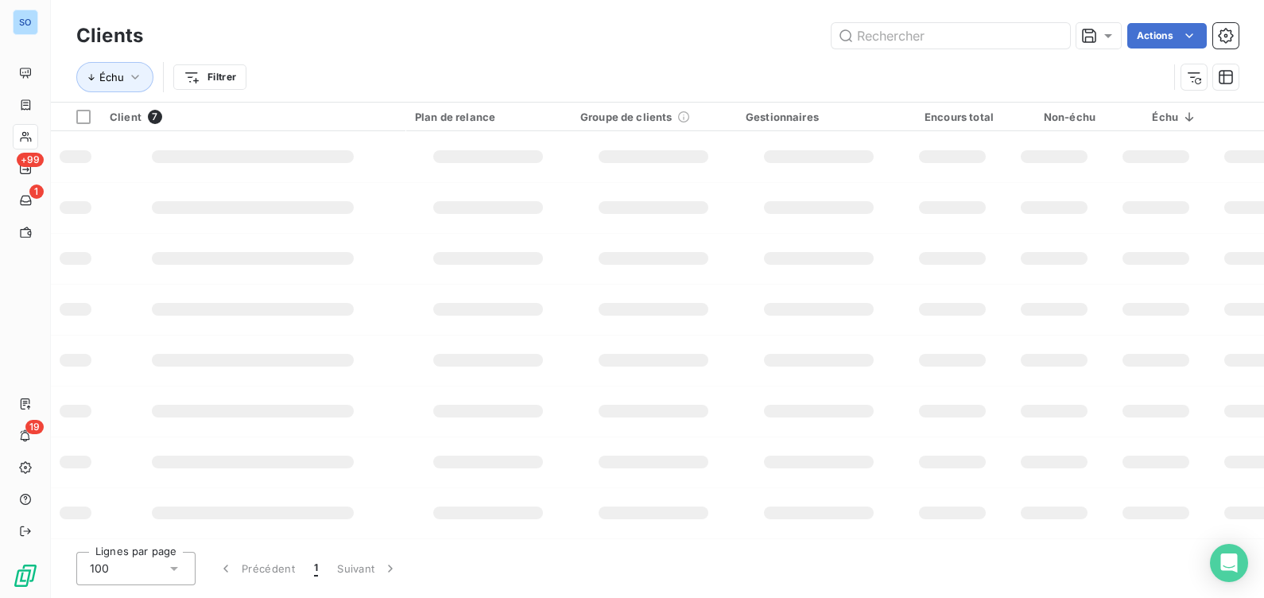
type input "guintoli"
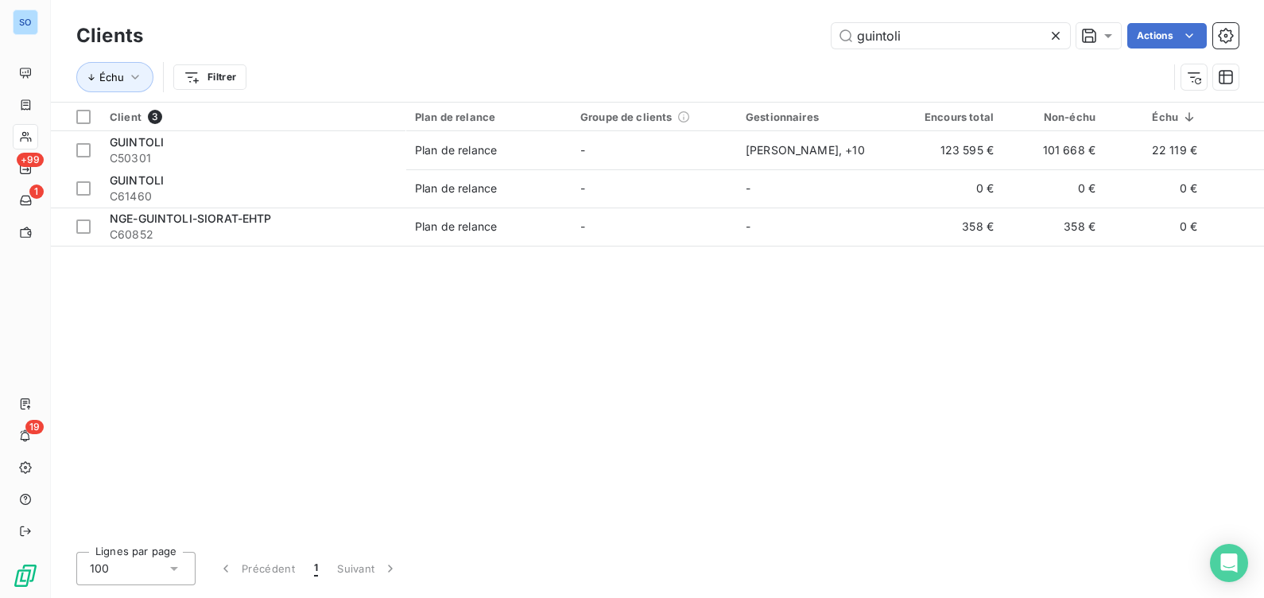
drag, startPoint x: 938, startPoint y: 42, endPoint x: 720, endPoint y: 24, distance: 219.4
click at [716, 33] on div "guintoli Actions" at bounding box center [700, 35] width 1077 height 25
